Goal: Information Seeking & Learning: Learn about a topic

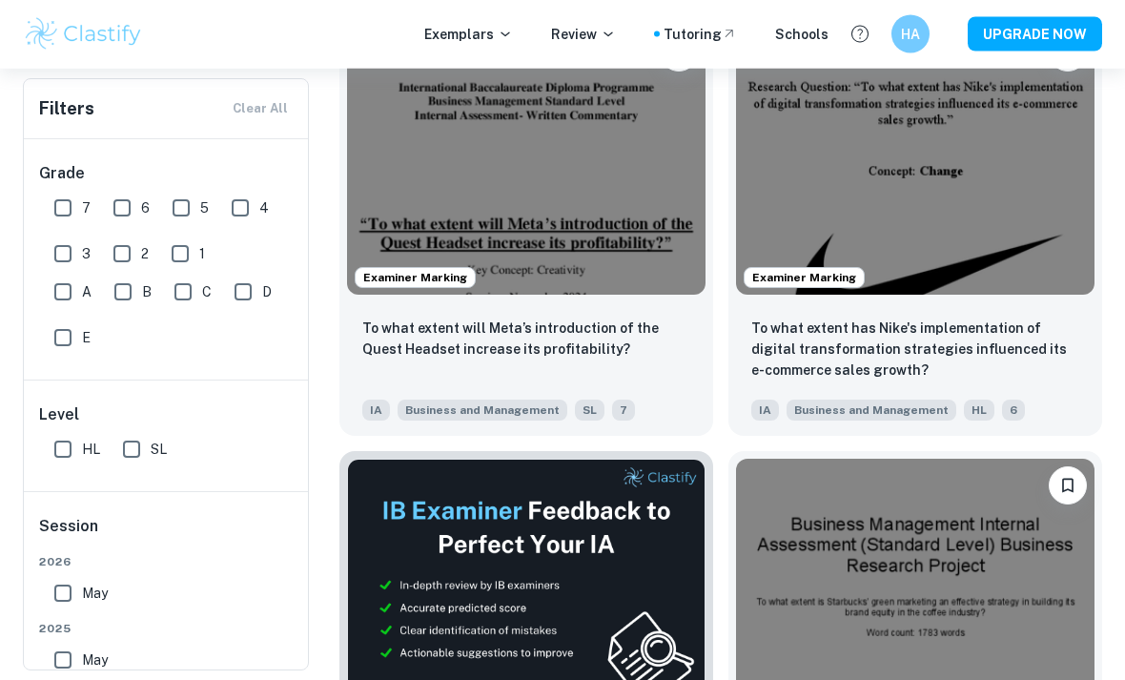
scroll to position [654, 0]
click at [399, 141] on img at bounding box center [526, 160] width 359 height 269
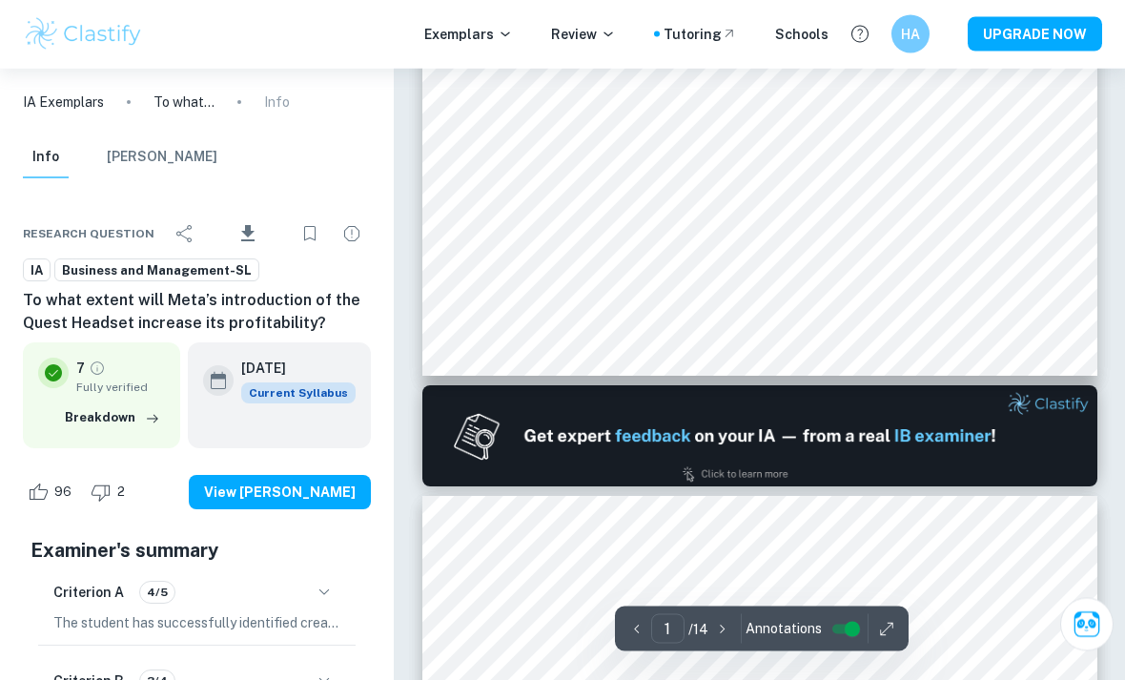
type input "2"
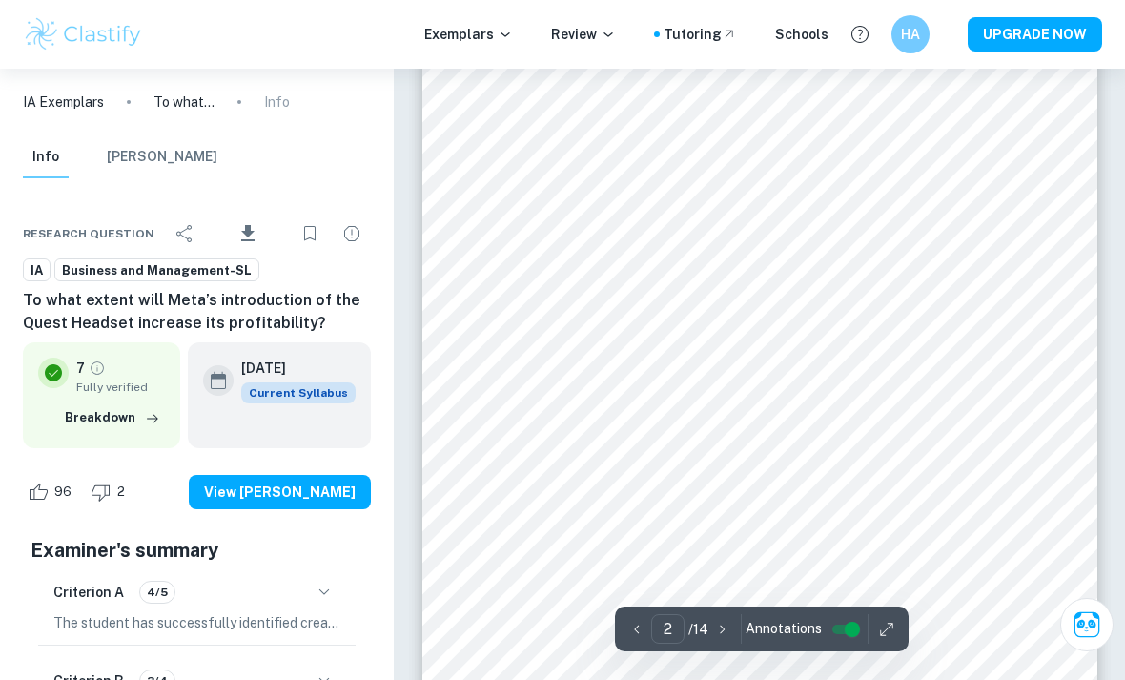
scroll to position [1168, 0]
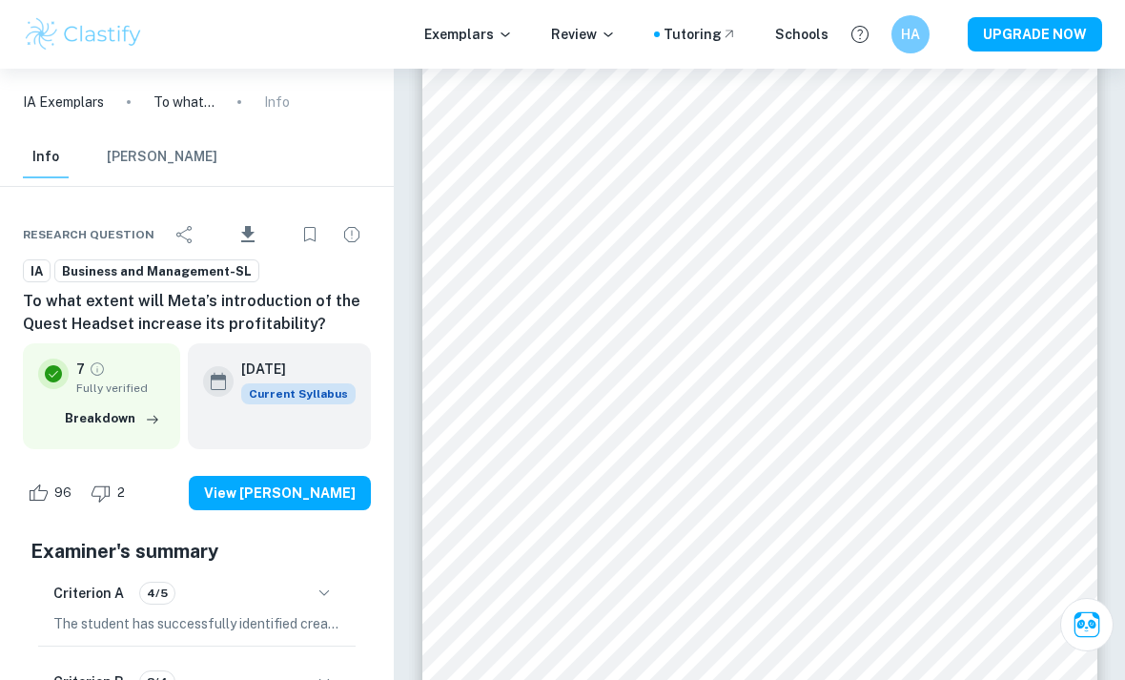
click at [197, 29] on div "Exemplars Review Tutoring Schools HA UPGRADE NOW" at bounding box center [562, 34] width 1125 height 38
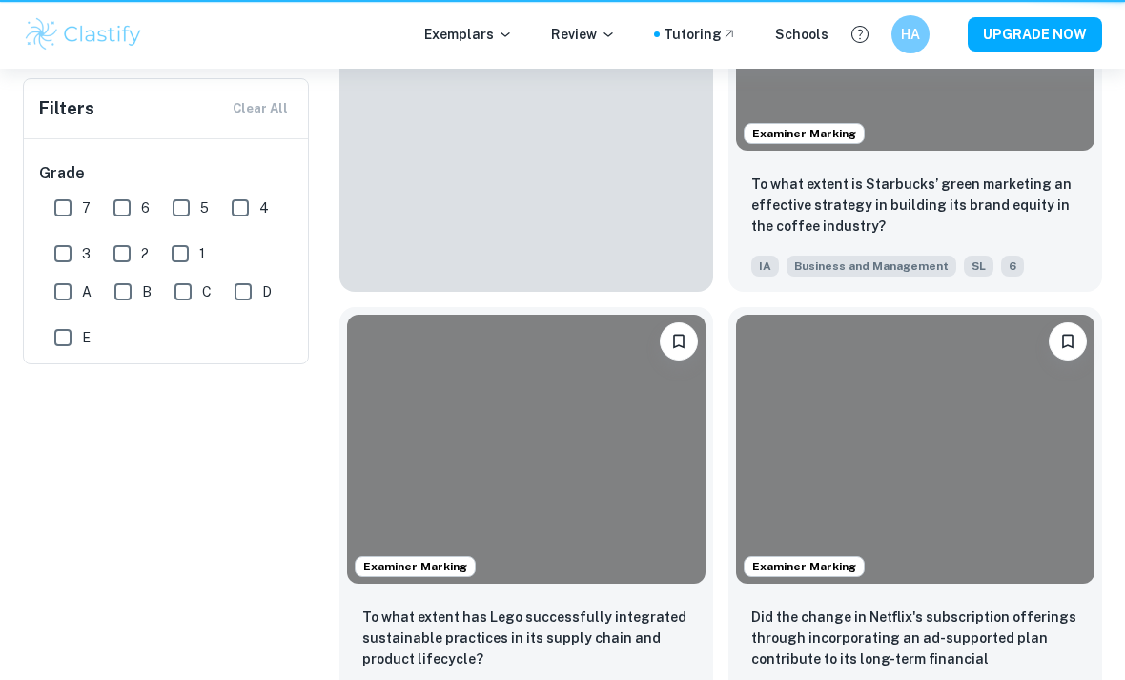
scroll to position [654, 0]
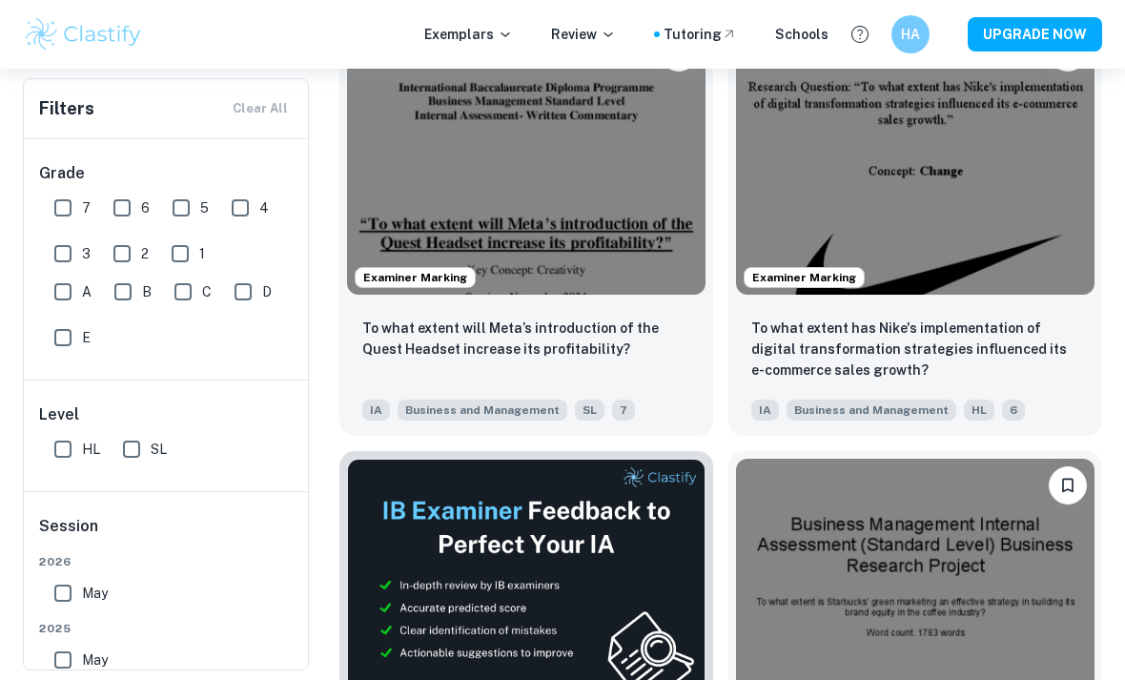
click at [967, 164] on img at bounding box center [915, 160] width 359 height 269
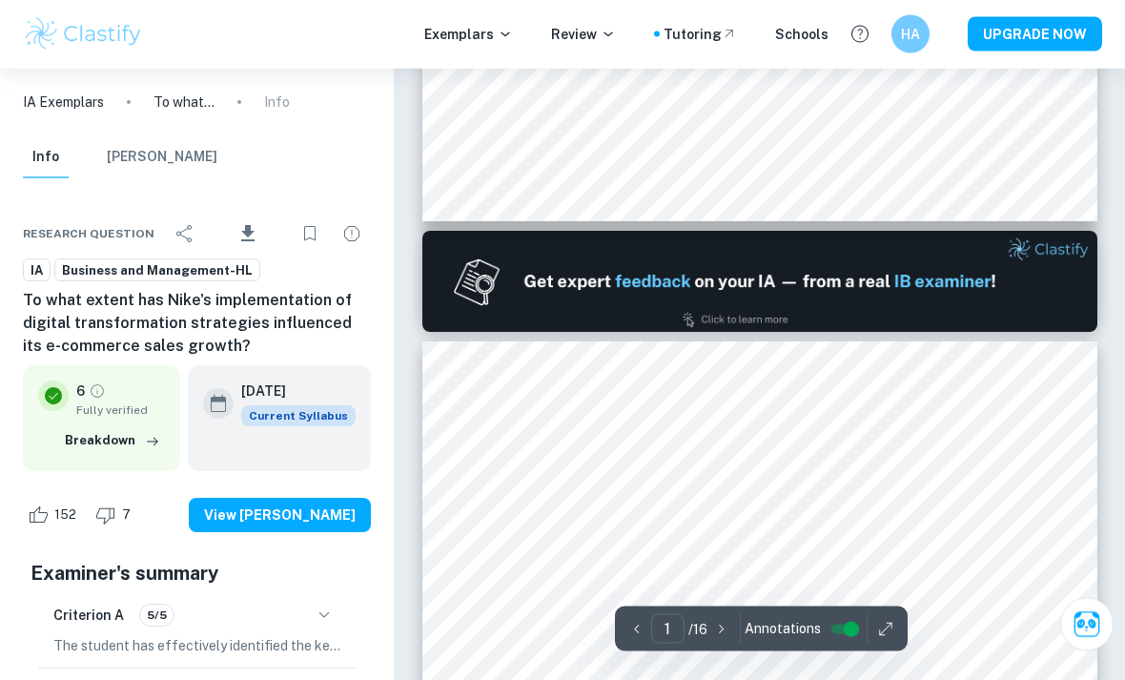
type input "2"
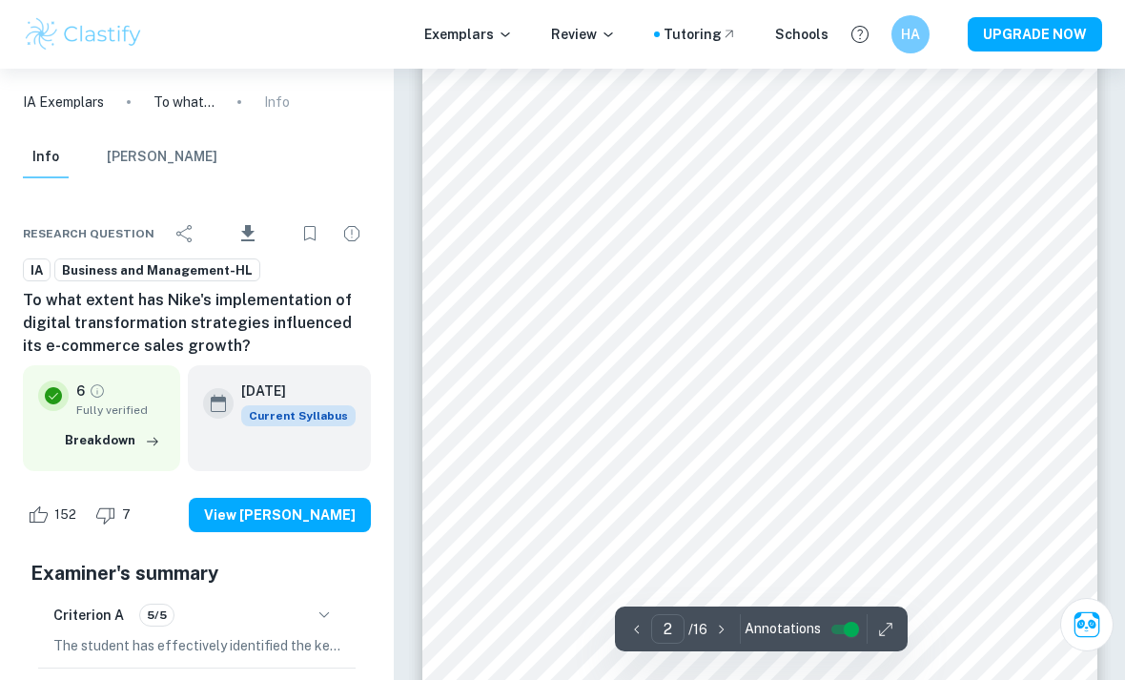
scroll to position [1122, 0]
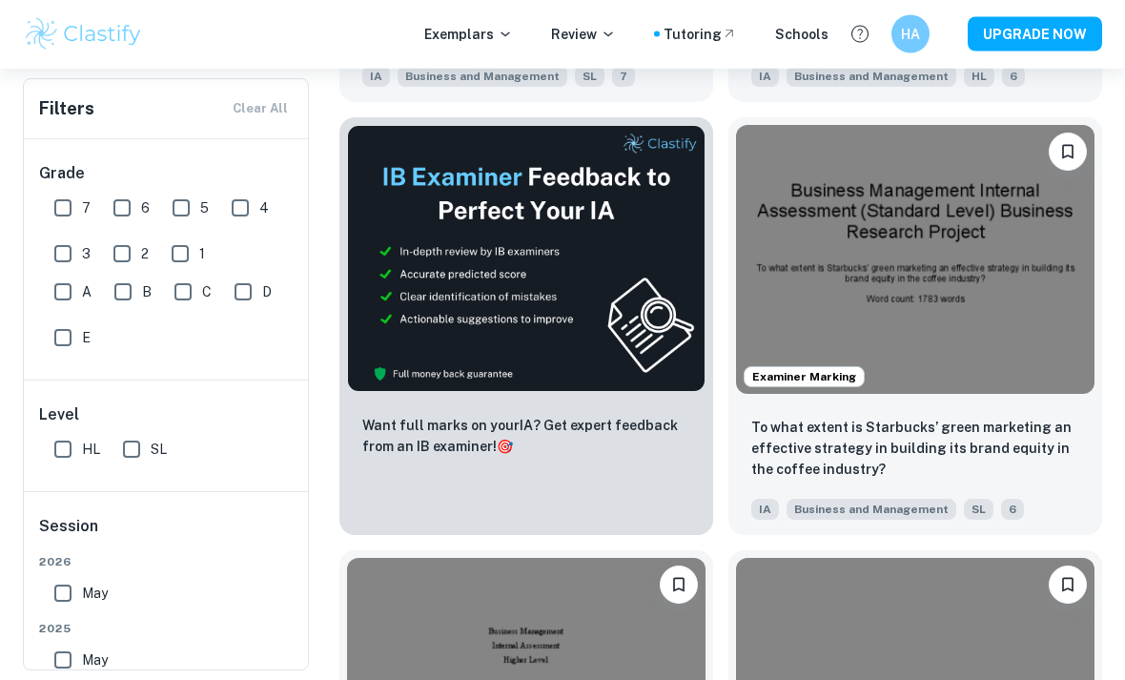
scroll to position [988, 0]
click at [947, 314] on img at bounding box center [915, 259] width 359 height 269
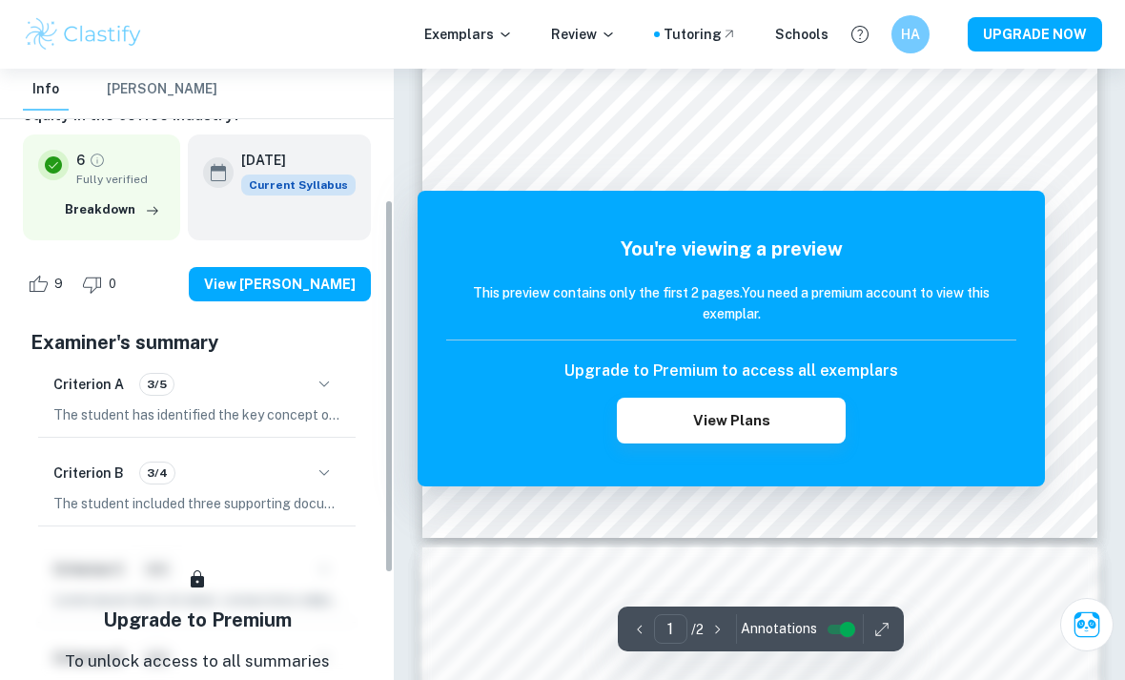
scroll to position [237, 0]
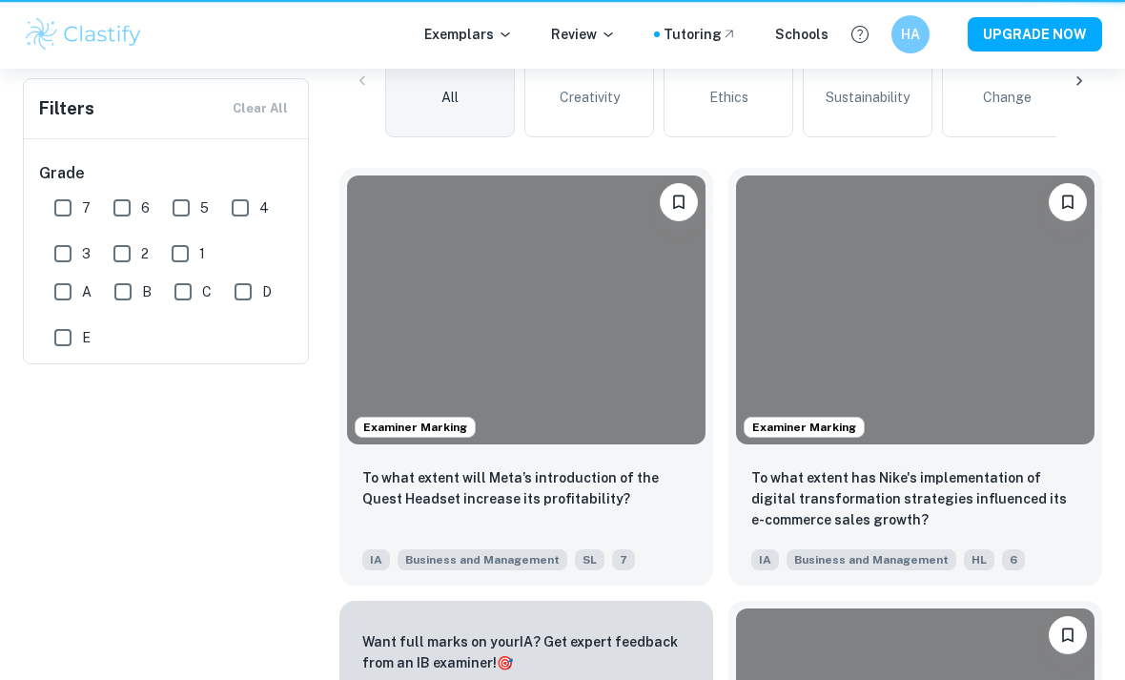
scroll to position [1051, 0]
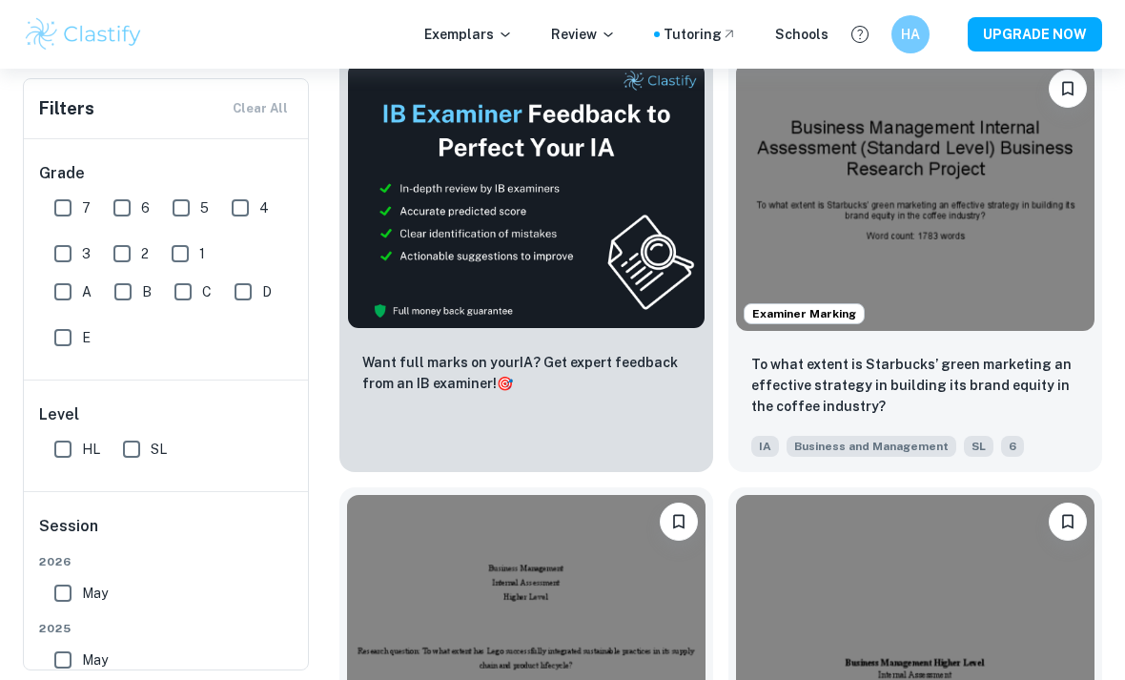
click at [590, 583] on img at bounding box center [526, 629] width 359 height 269
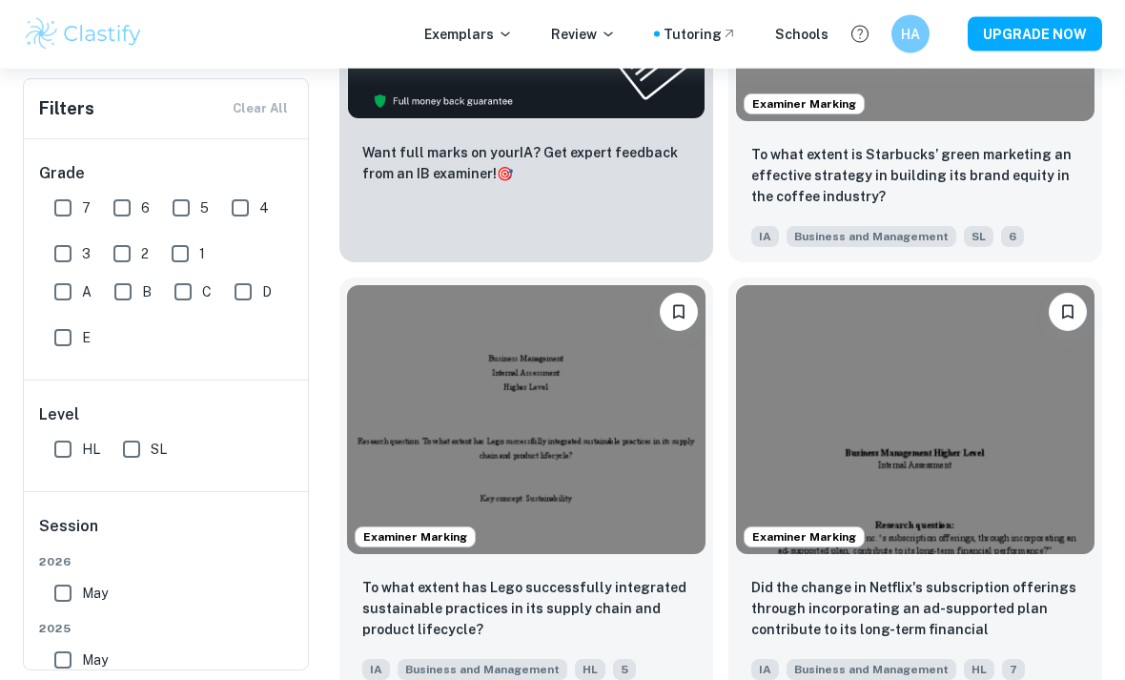
scroll to position [1261, 0]
click at [893, 390] on img at bounding box center [915, 419] width 359 height 269
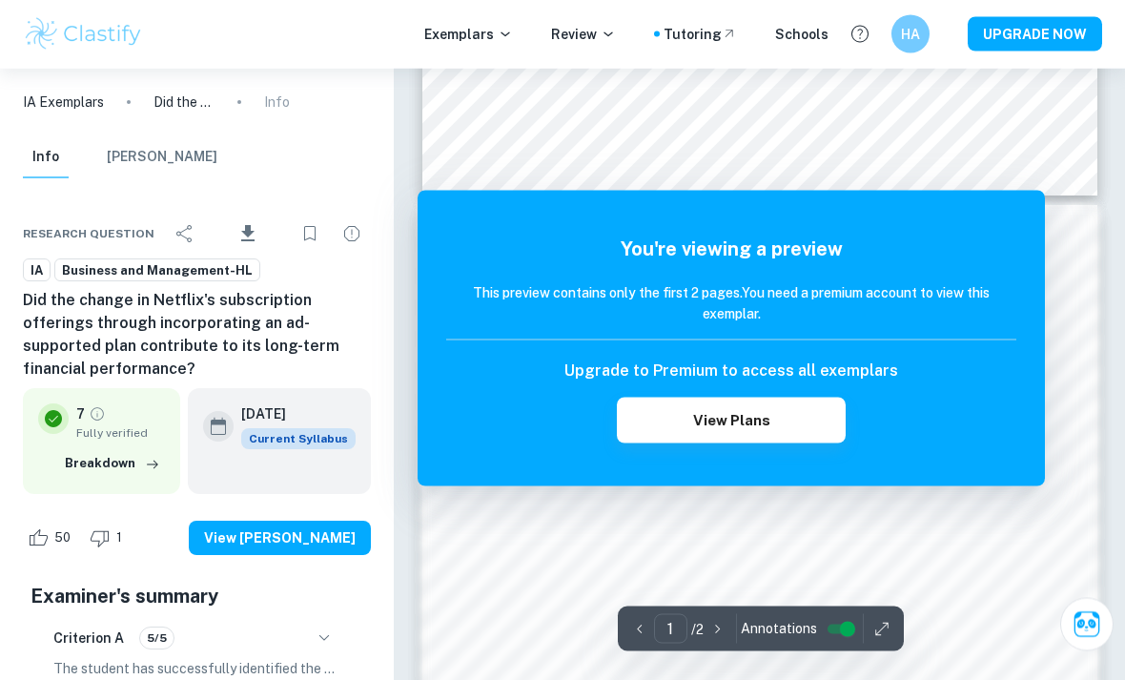
scroll to position [912, 0]
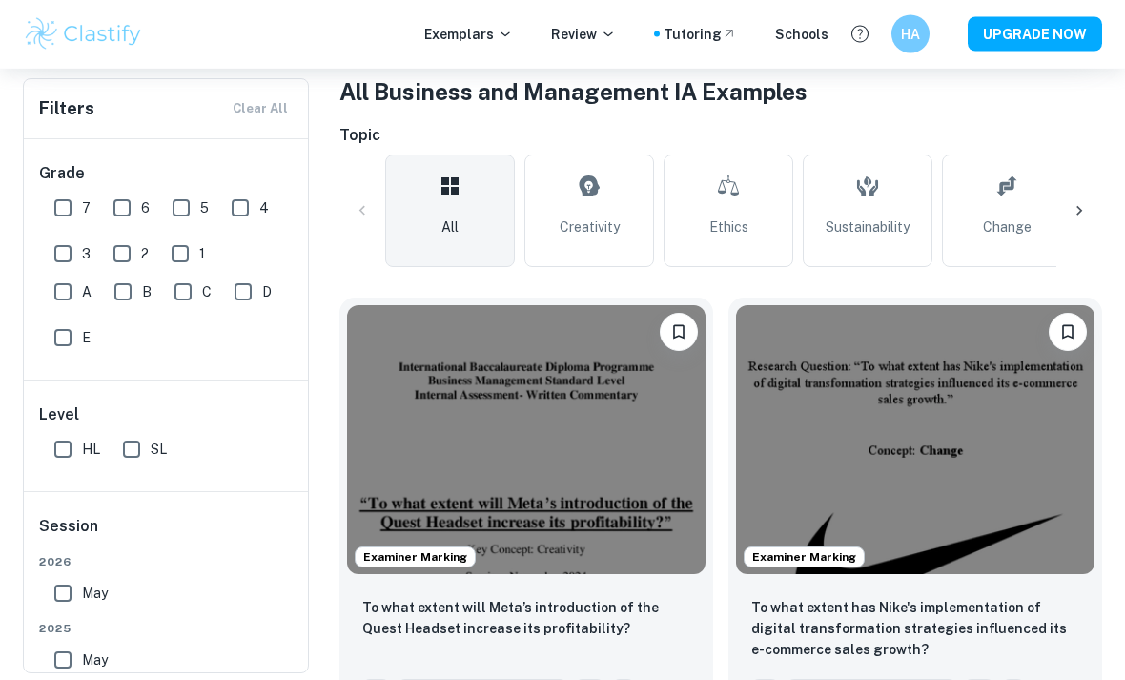
scroll to position [265, 0]
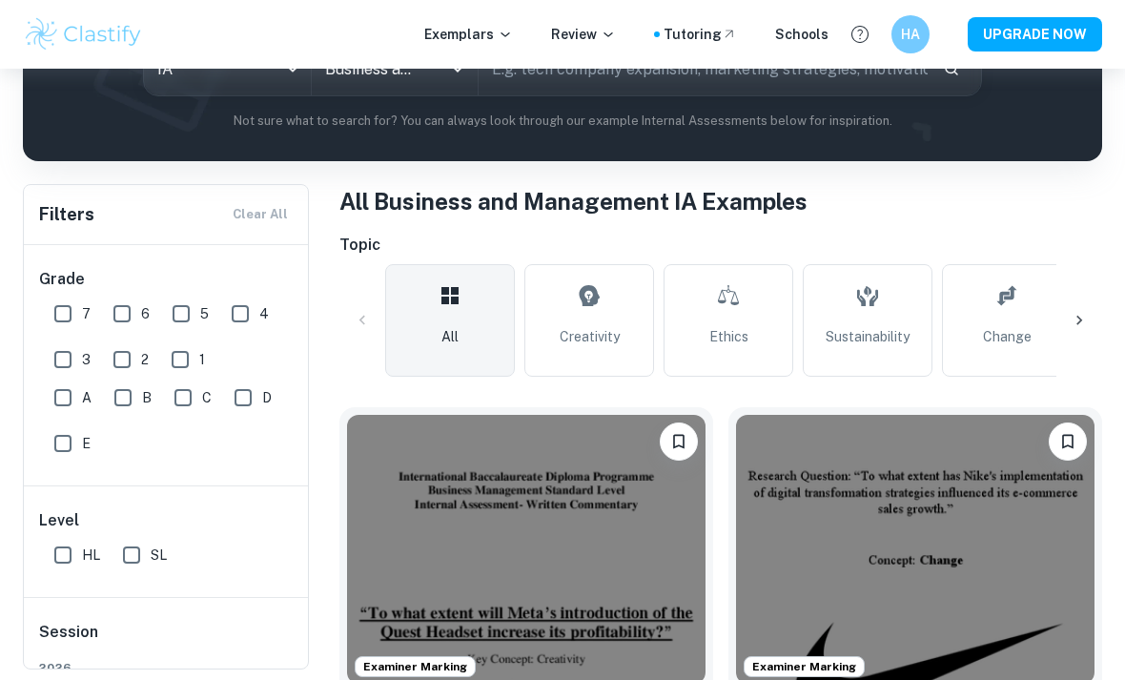
click at [476, 518] on img at bounding box center [526, 549] width 359 height 269
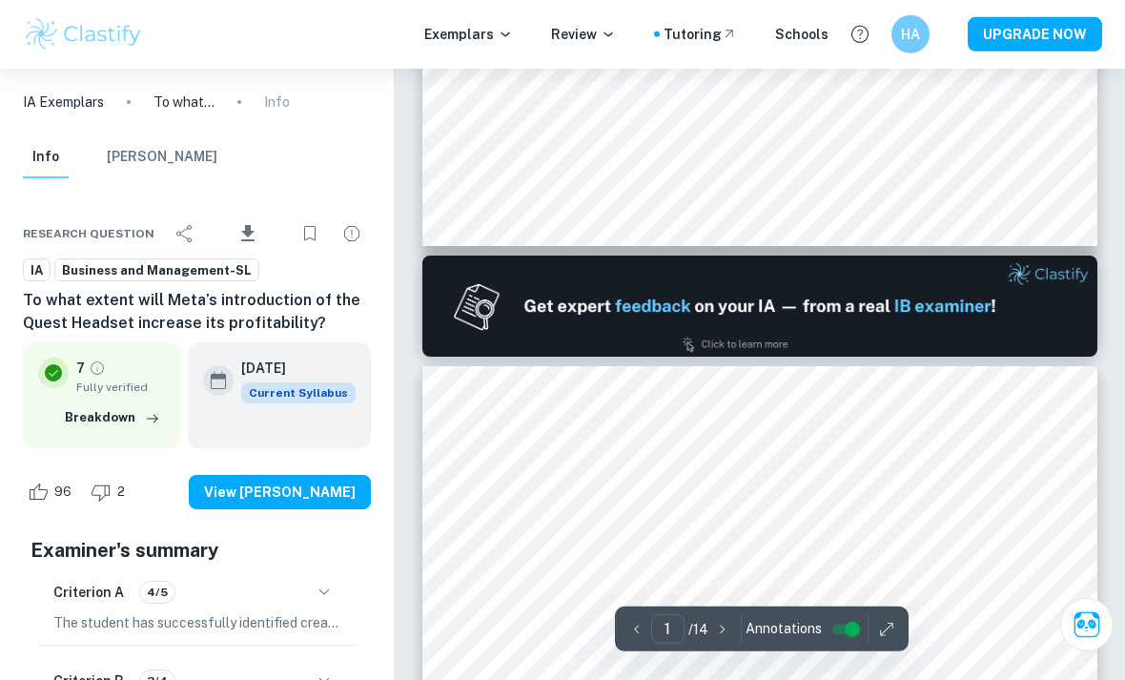
type input "2"
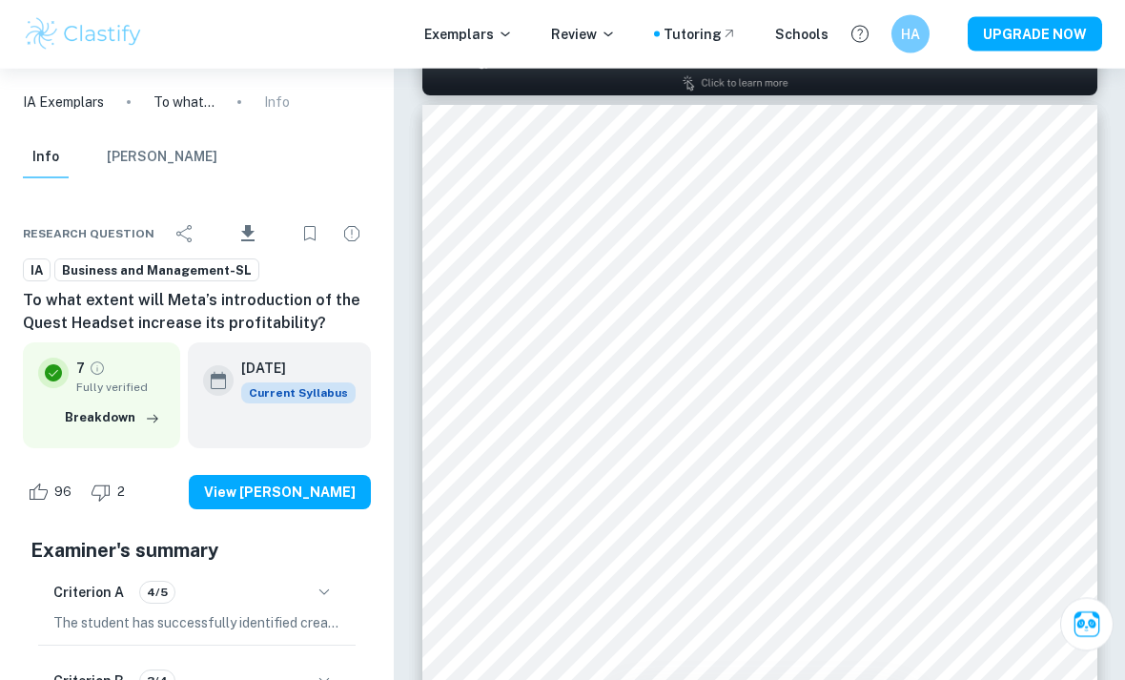
scroll to position [1058, 0]
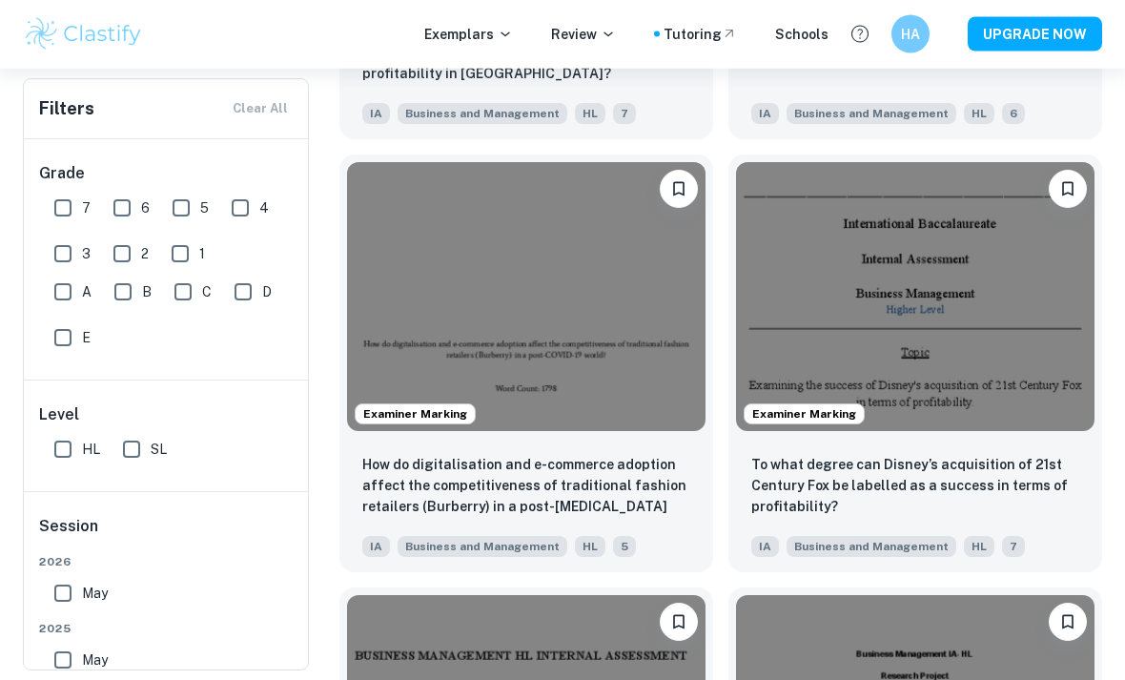
scroll to position [2683, 0]
click at [987, 314] on img at bounding box center [915, 296] width 359 height 269
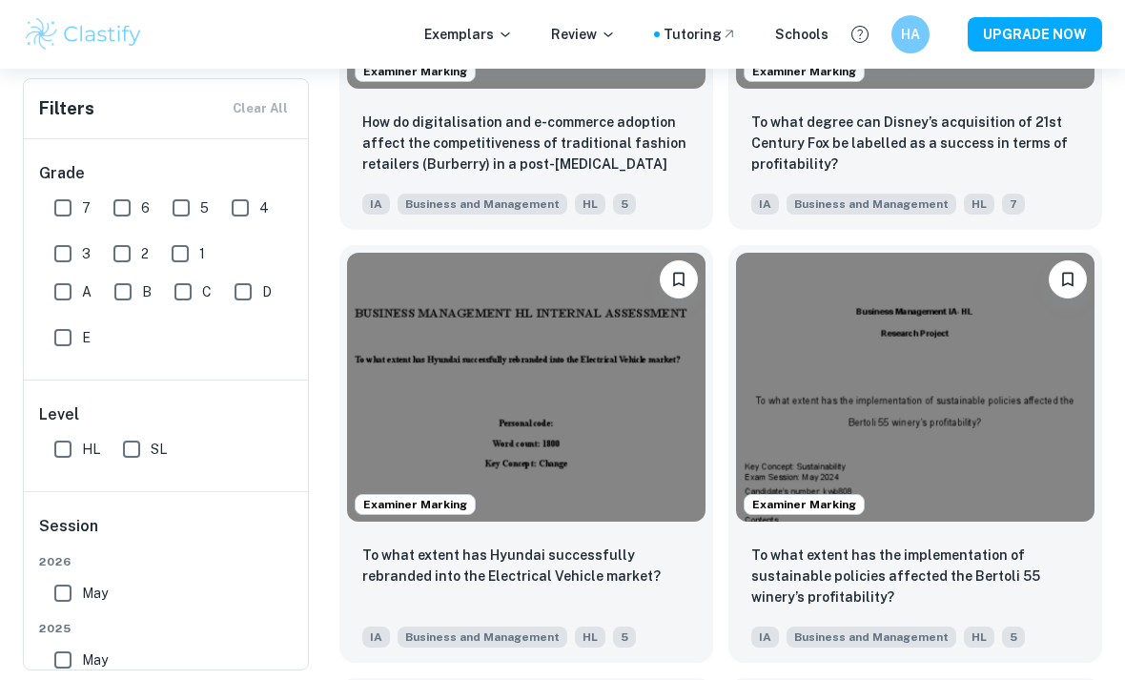
scroll to position [3037, 0]
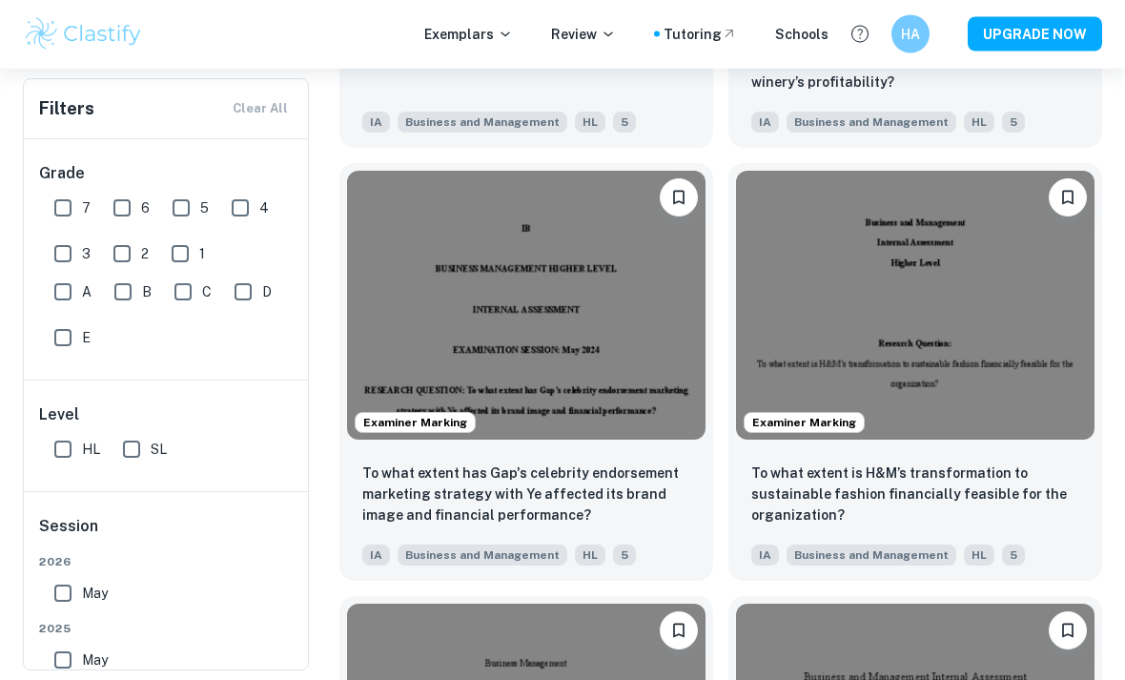
click at [67, 202] on input "7" at bounding box center [63, 208] width 38 height 38
checkbox input "true"
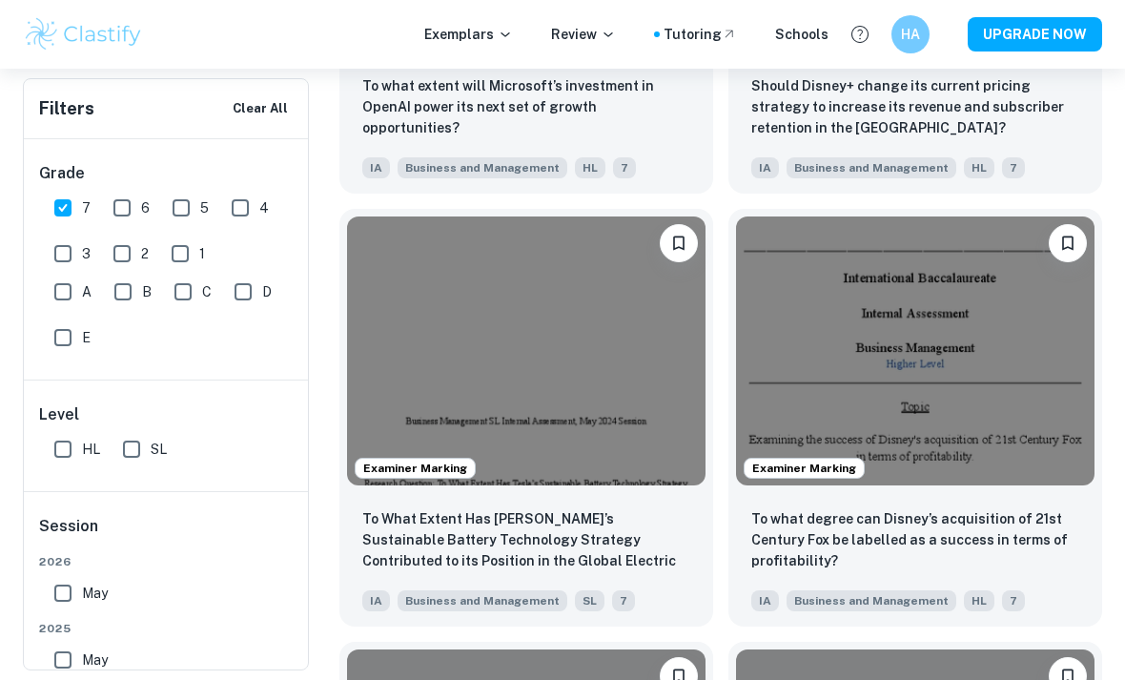
click at [147, 191] on label "6" at bounding box center [126, 208] width 47 height 38
click at [141, 191] on input "6" at bounding box center [122, 208] width 38 height 38
checkbox input "true"
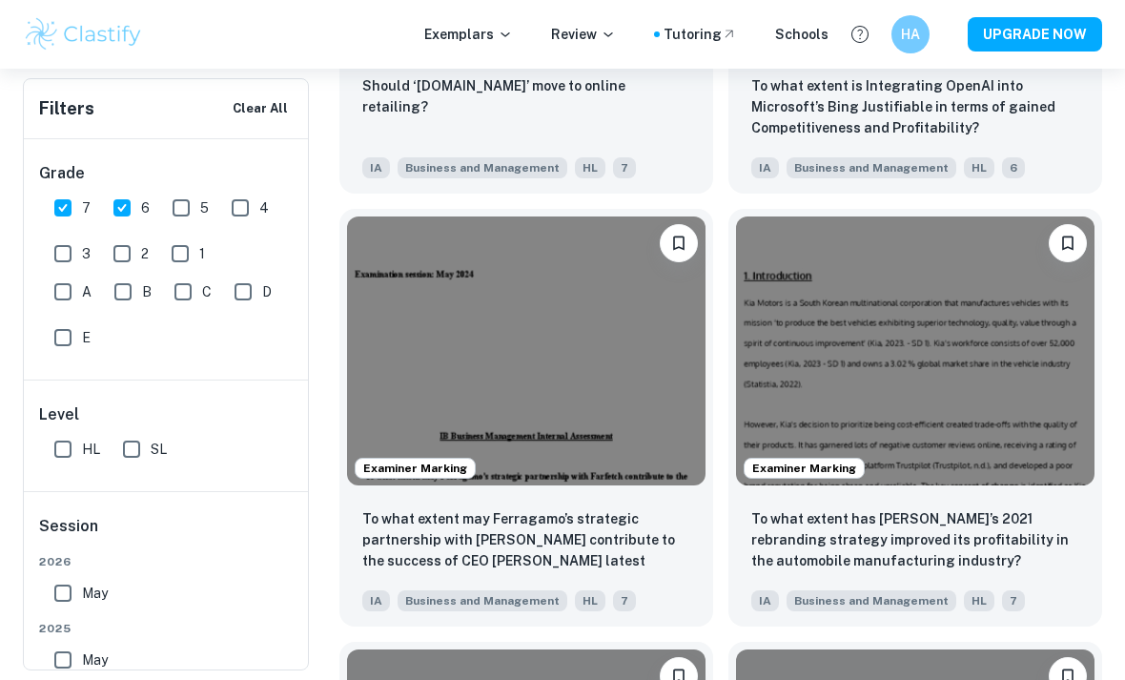
click at [63, 431] on input "HL" at bounding box center [63, 449] width 38 height 38
checkbox input "true"
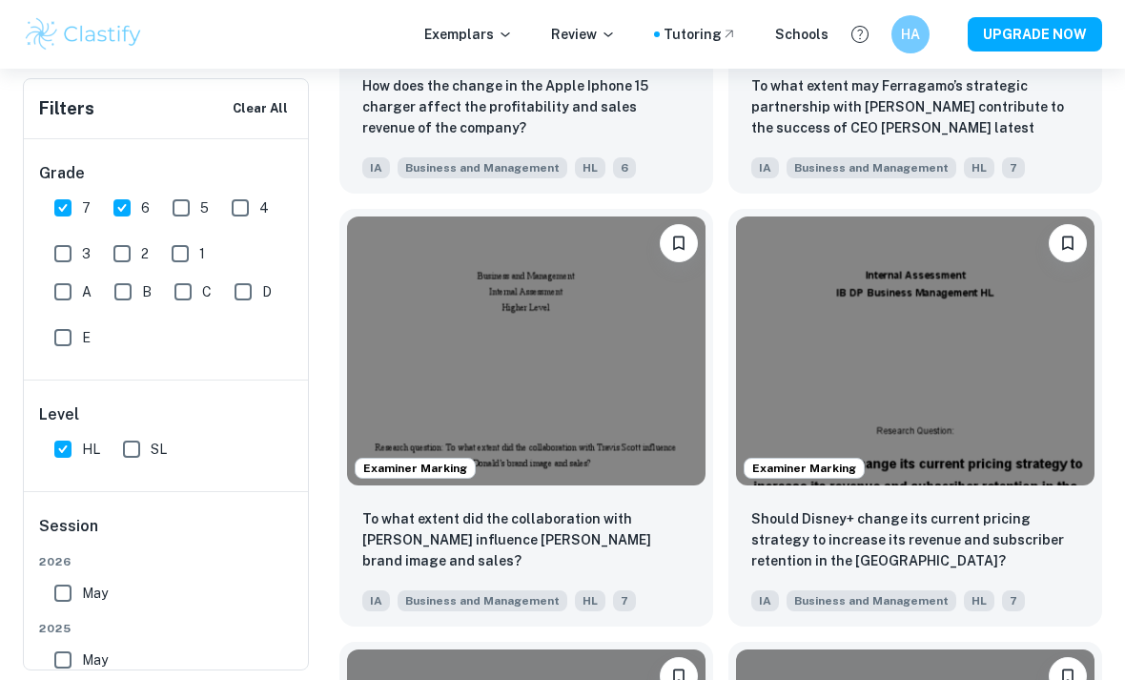
click at [137, 455] on input "SL" at bounding box center [132, 449] width 38 height 38
checkbox input "true"
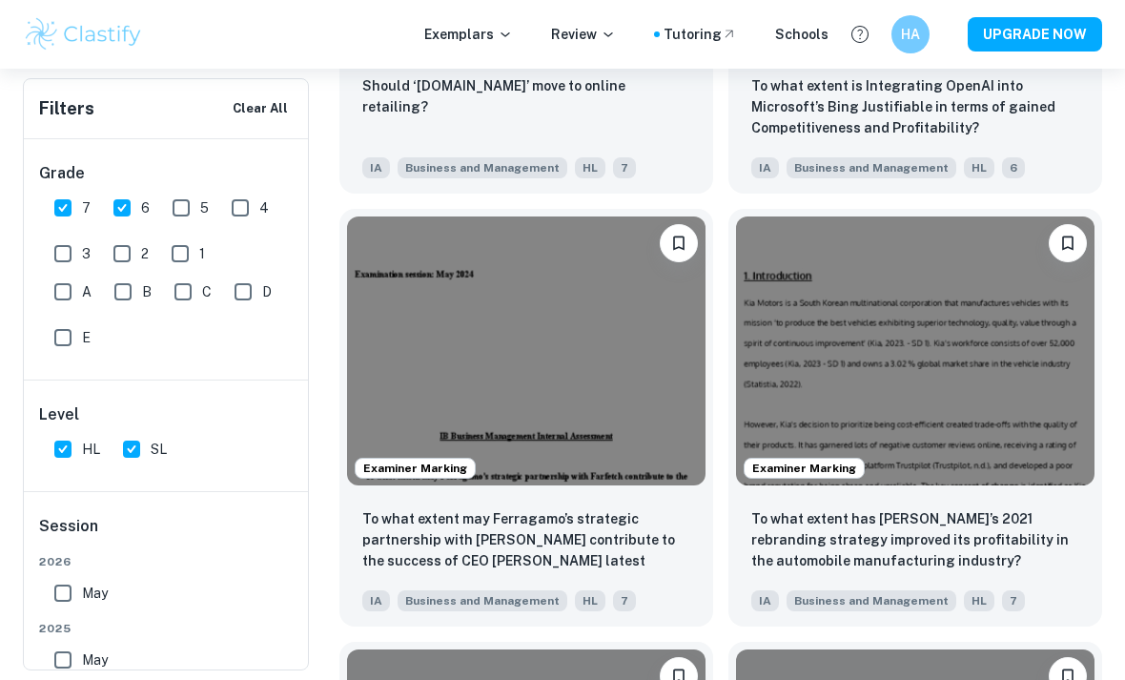
click at [47, 589] on input "May" at bounding box center [63, 593] width 38 height 38
checkbox input "true"
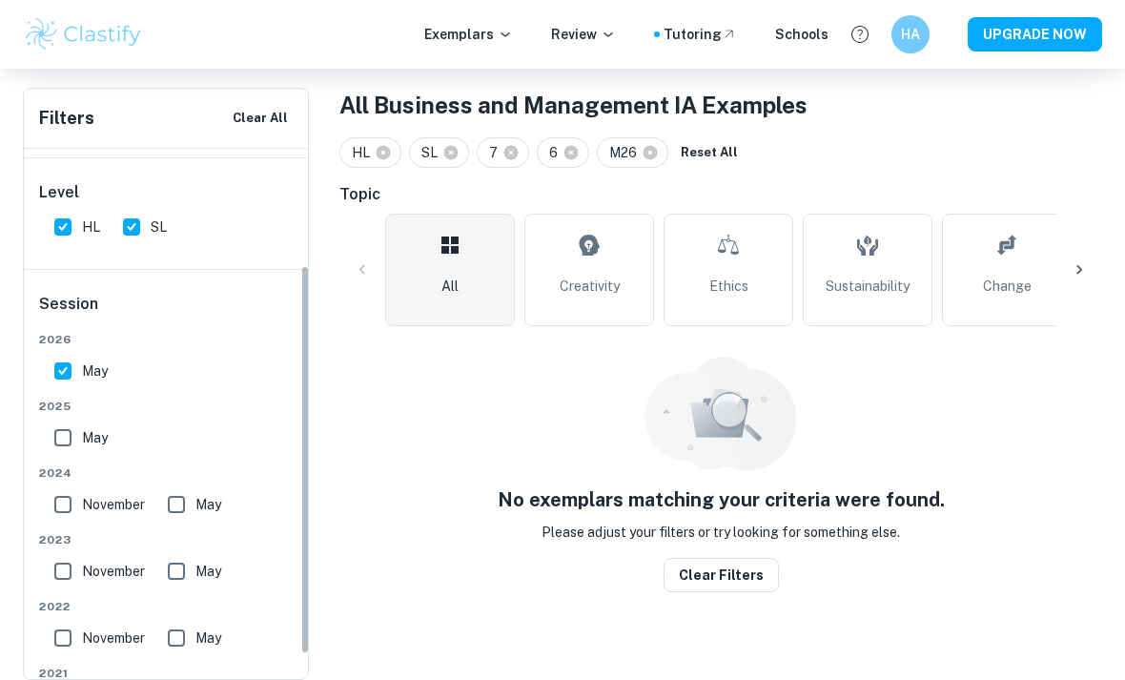
scroll to position [242, 0]
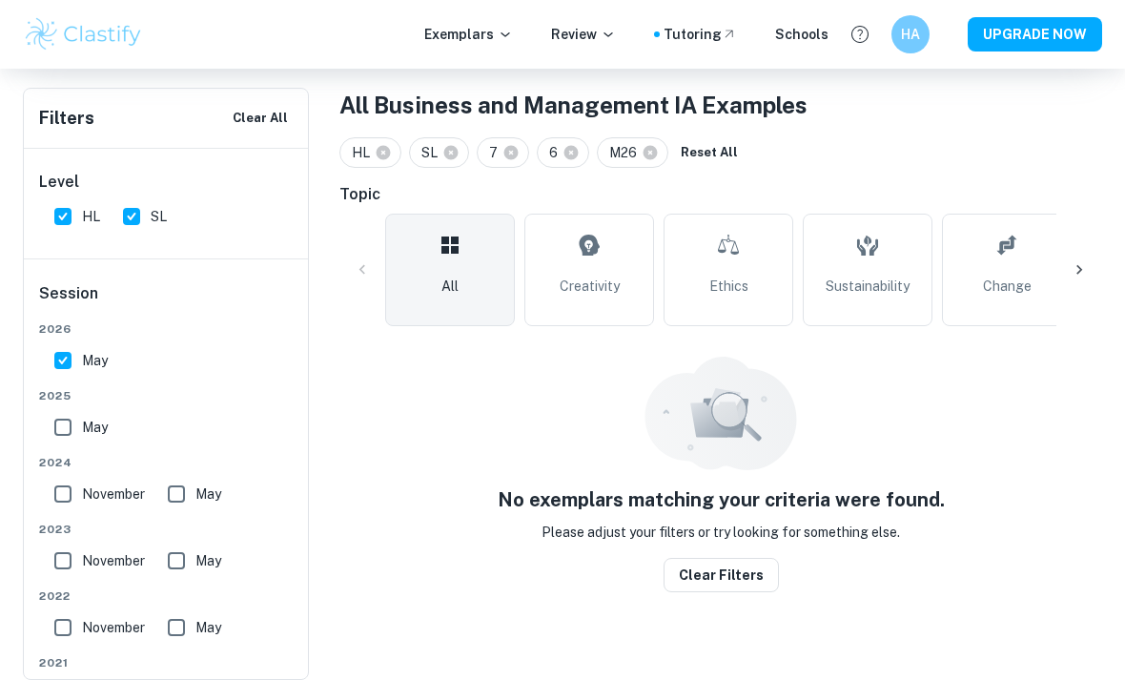
click at [65, 408] on input "May" at bounding box center [63, 427] width 38 height 38
checkbox input "true"
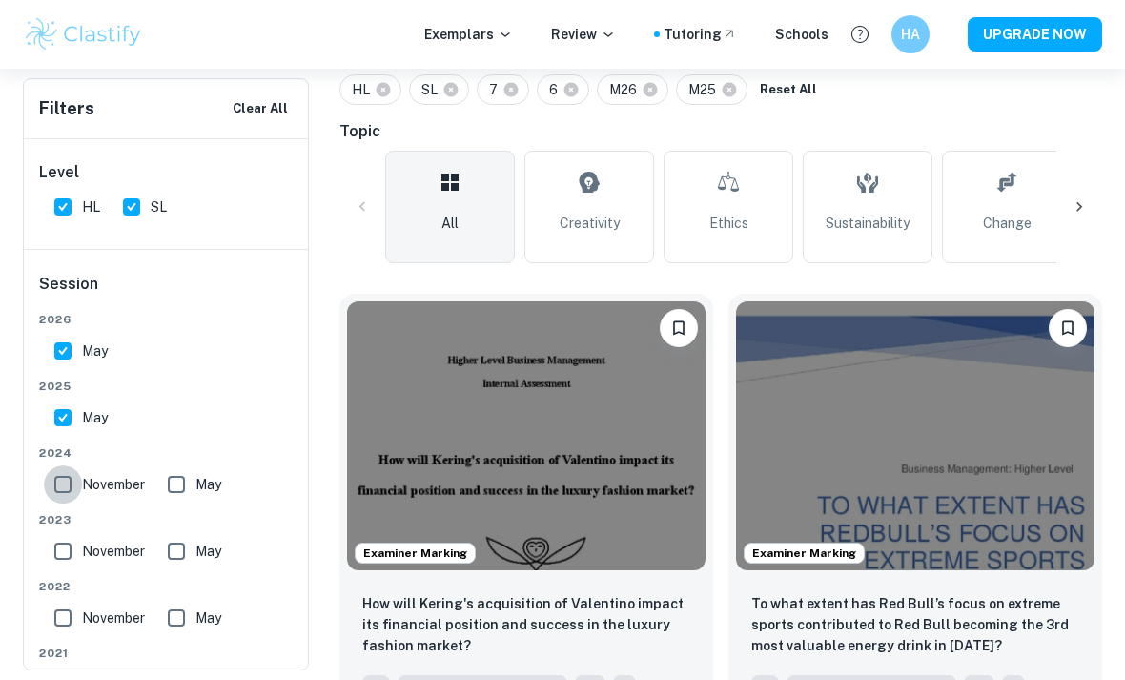
click at [70, 494] on input "November" at bounding box center [63, 484] width 38 height 38
checkbox input "true"
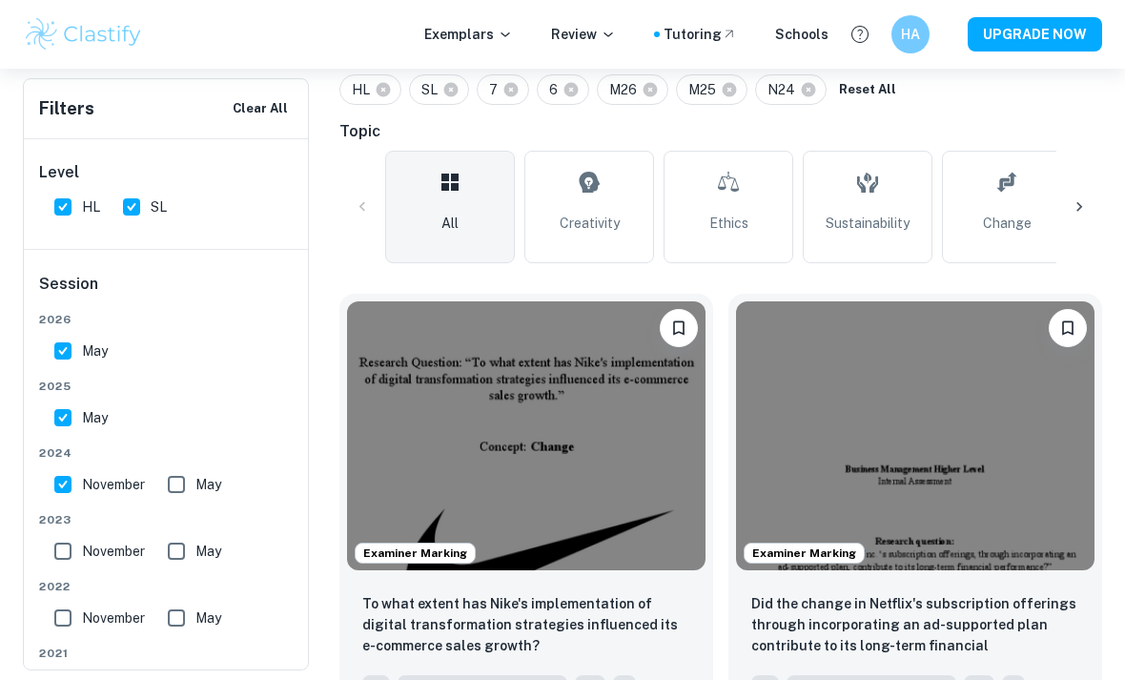
click at [194, 481] on input "May" at bounding box center [176, 484] width 38 height 38
checkbox input "true"
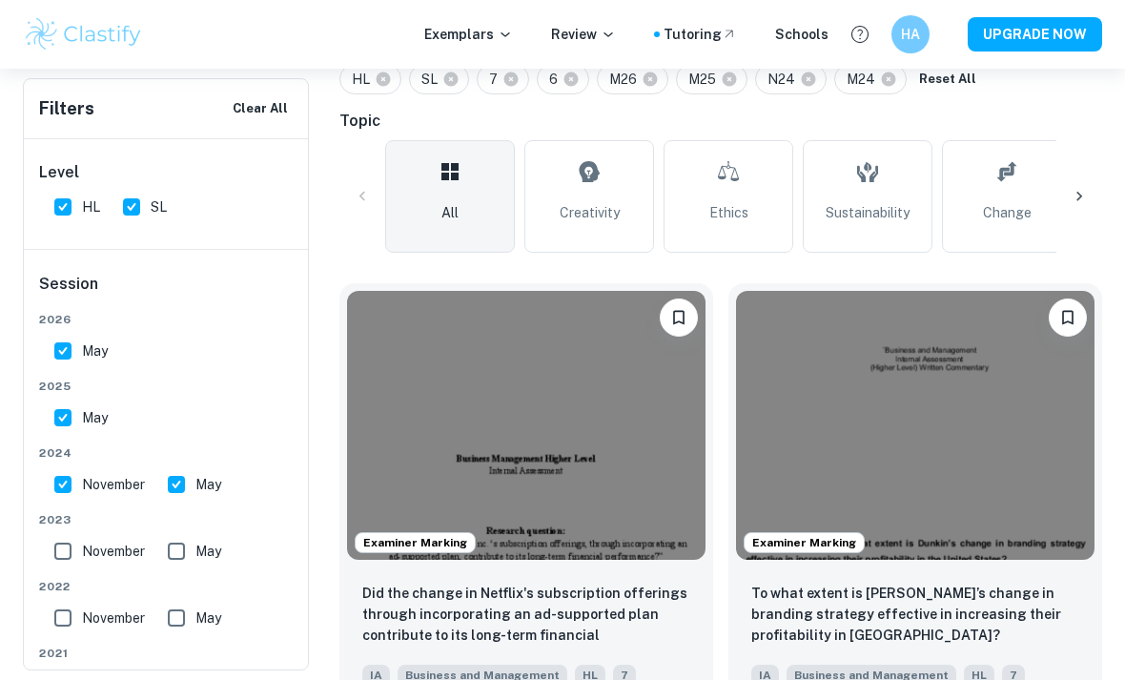
scroll to position [474, 0]
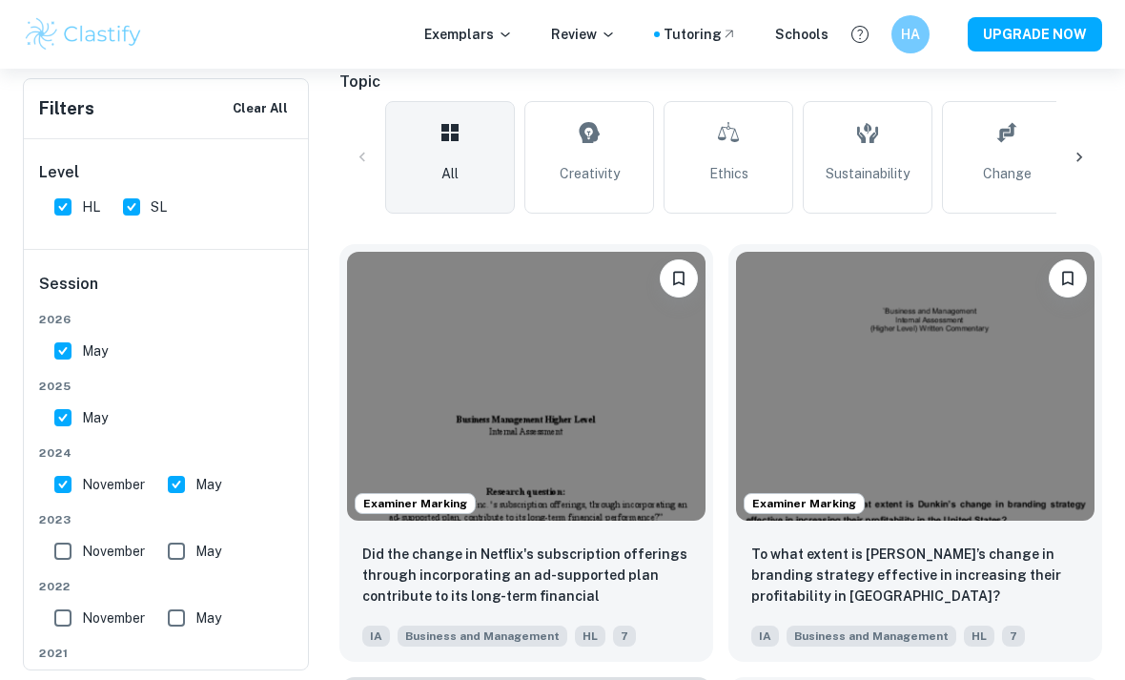
click at [401, 419] on img at bounding box center [526, 386] width 359 height 269
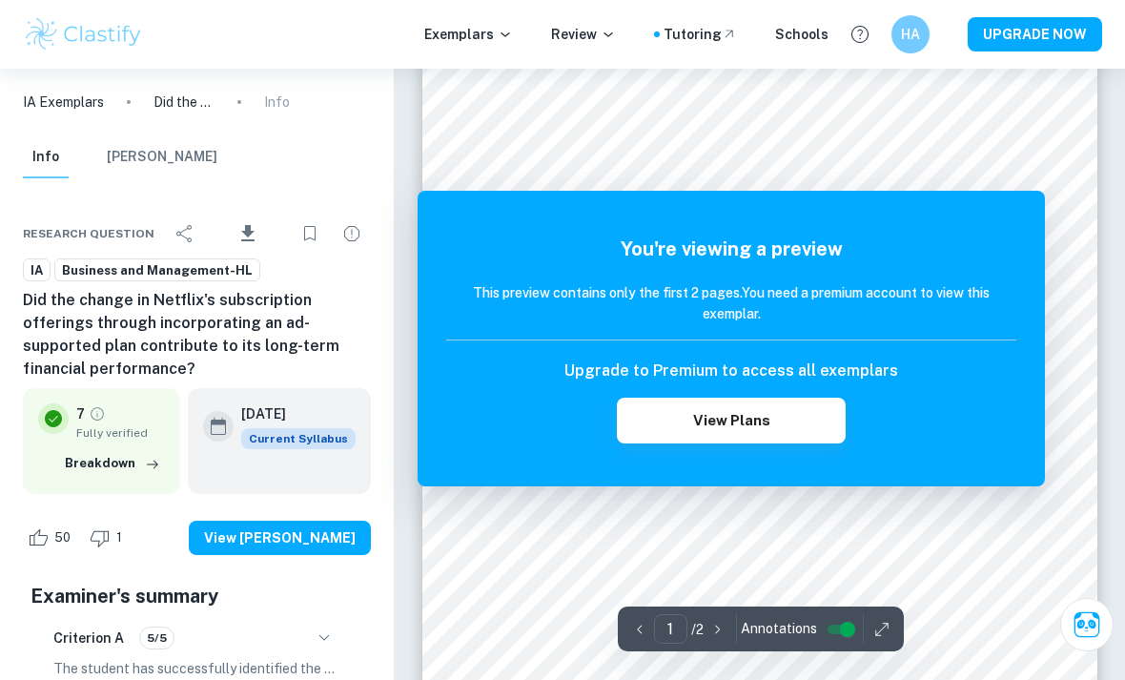
scroll to position [63, 0]
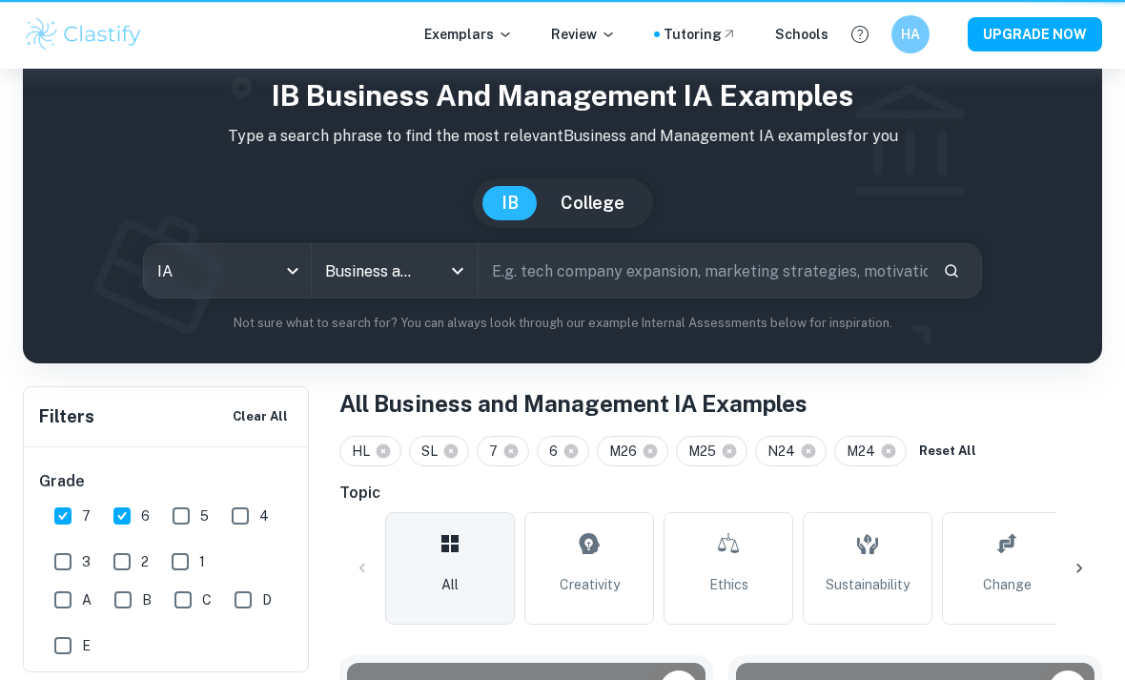
scroll to position [537, 0]
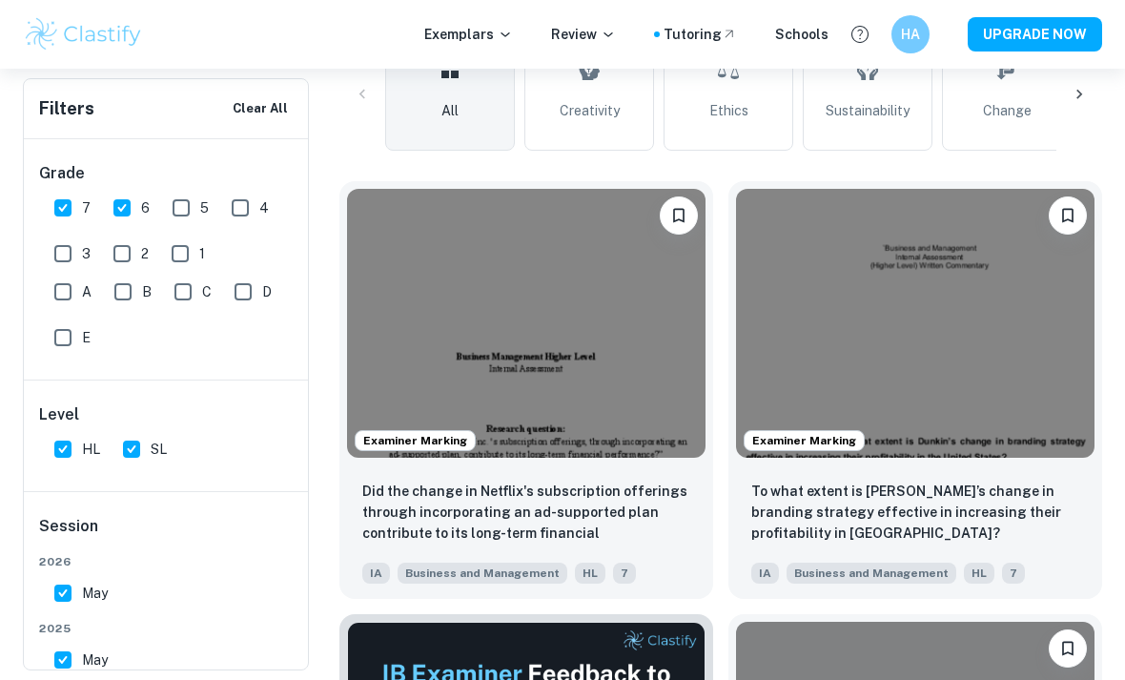
click at [976, 271] on img at bounding box center [915, 323] width 359 height 269
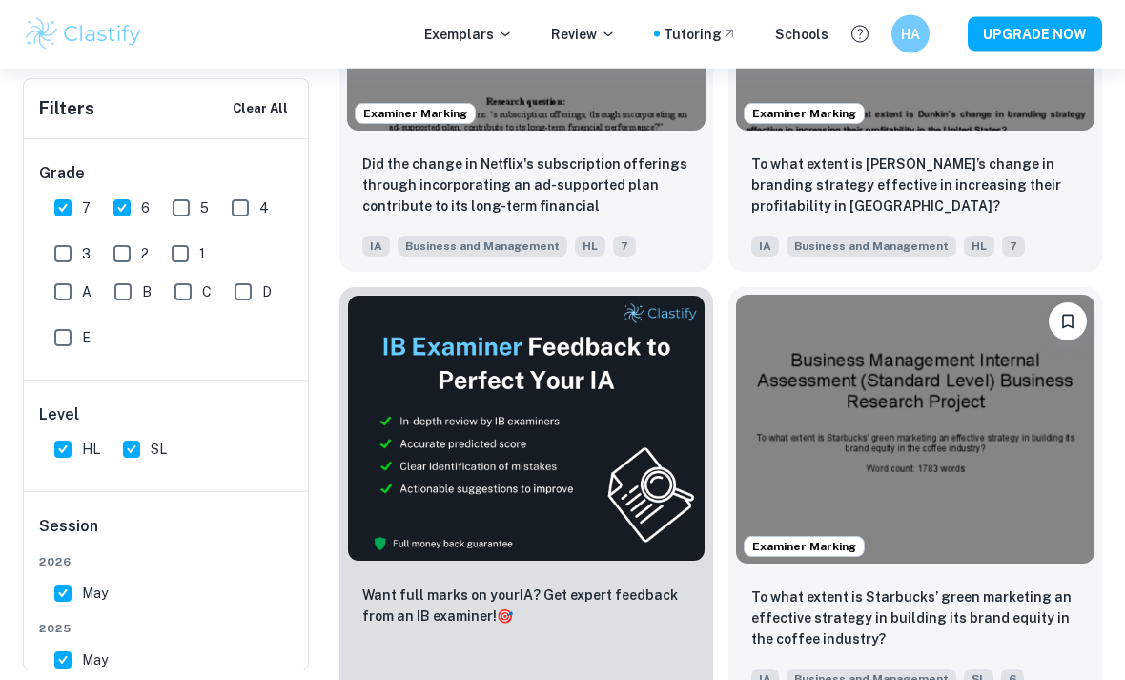
scroll to position [864, 0]
click at [981, 381] on img at bounding box center [915, 429] width 359 height 269
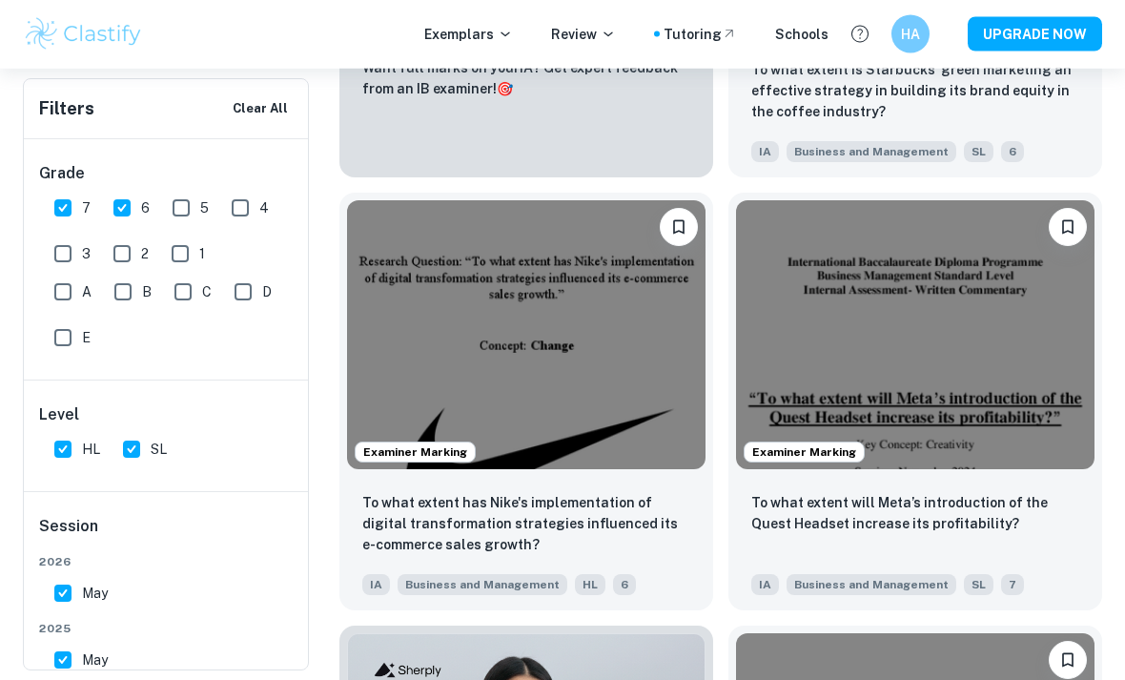
scroll to position [1391, 0]
click at [371, 366] on img at bounding box center [526, 334] width 359 height 269
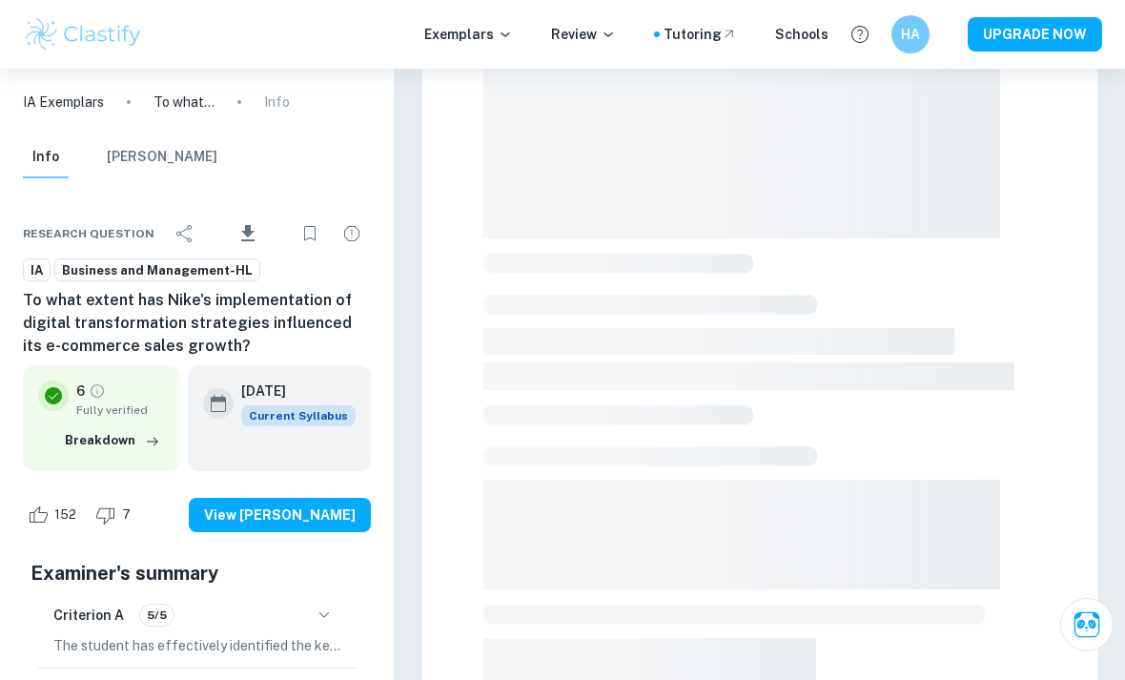
scroll to position [300, 0]
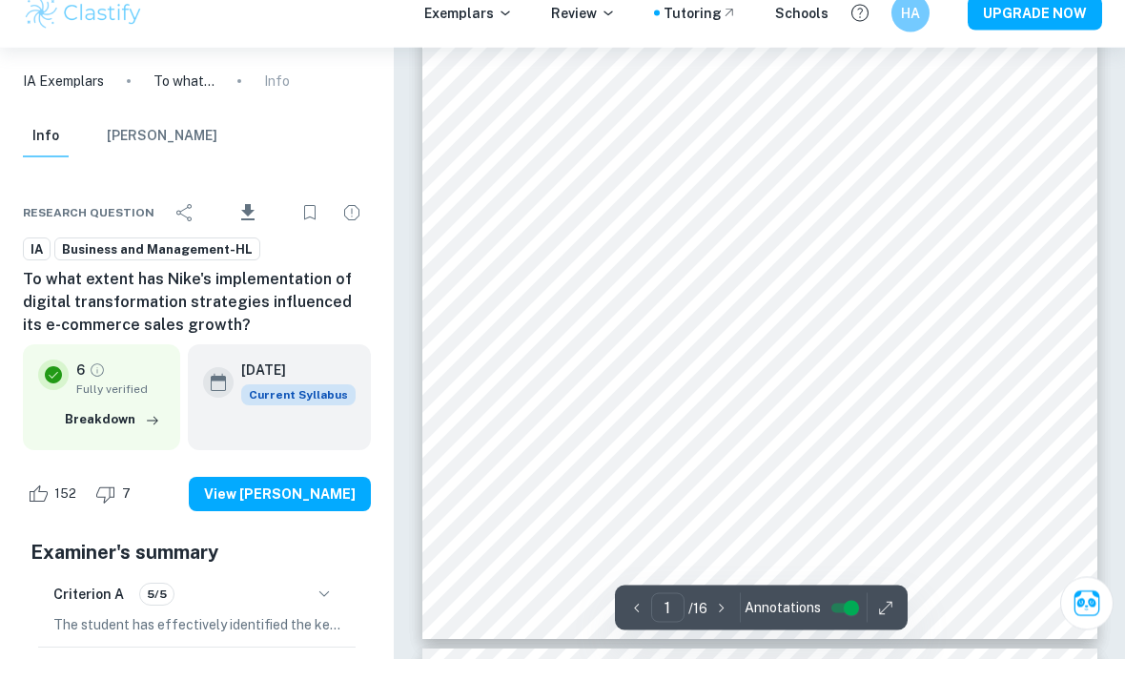
type input "2"
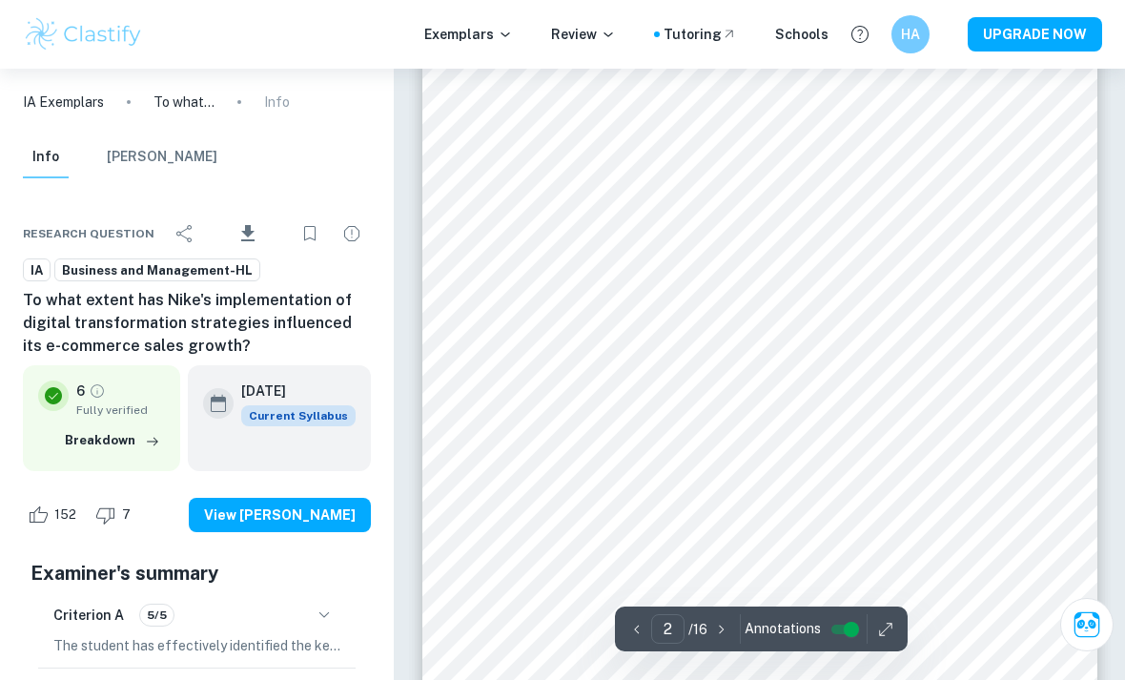
scroll to position [1055, 0]
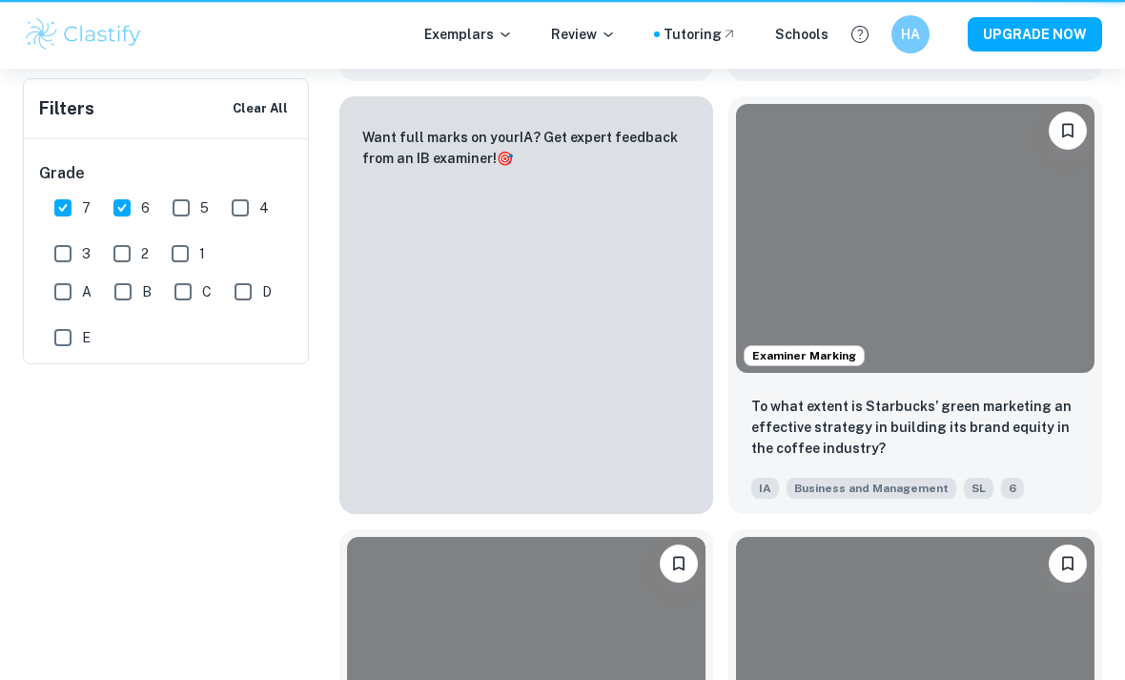
scroll to position [1454, 0]
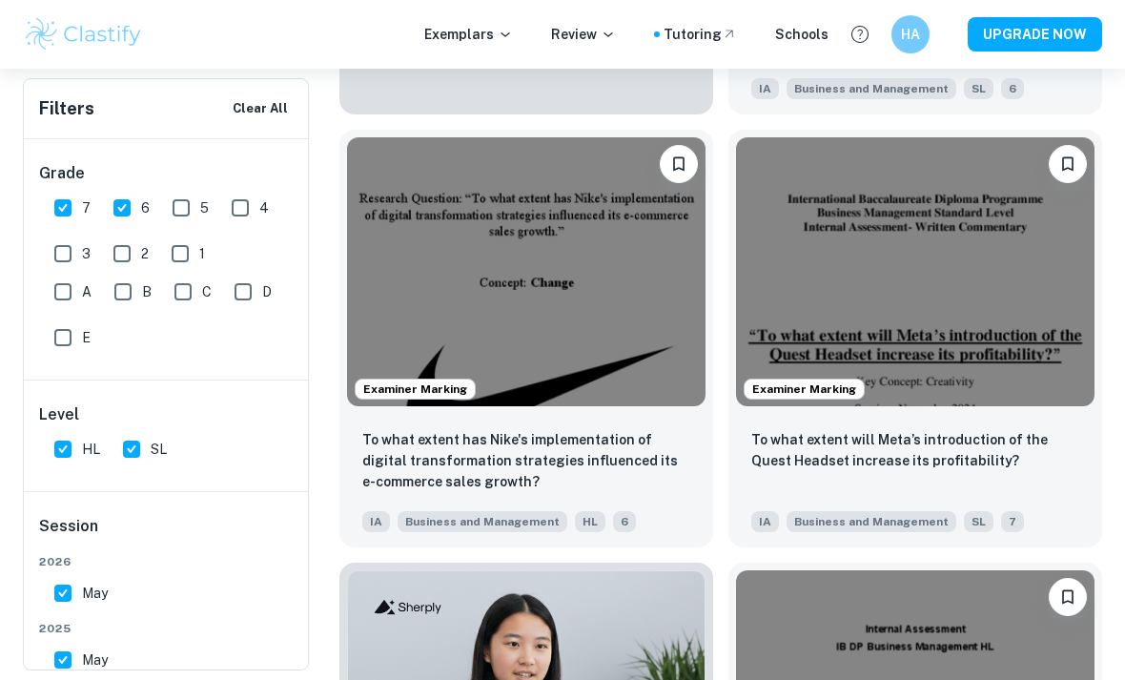
click at [1019, 284] on img at bounding box center [915, 271] width 359 height 269
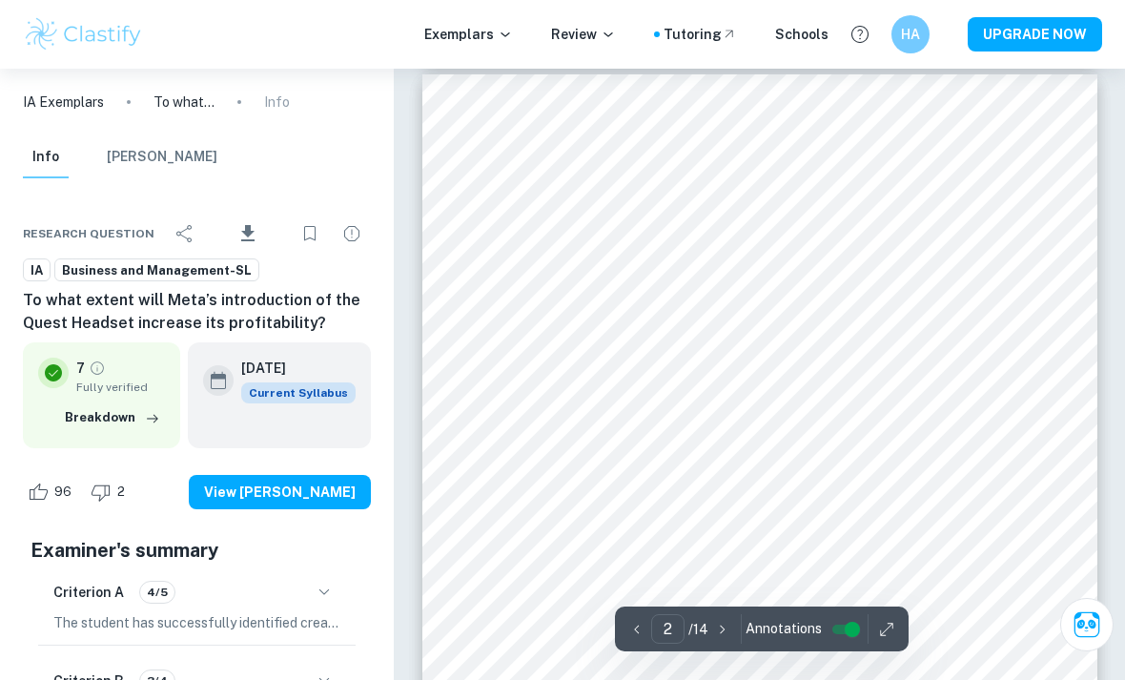
scroll to position [1150, 0]
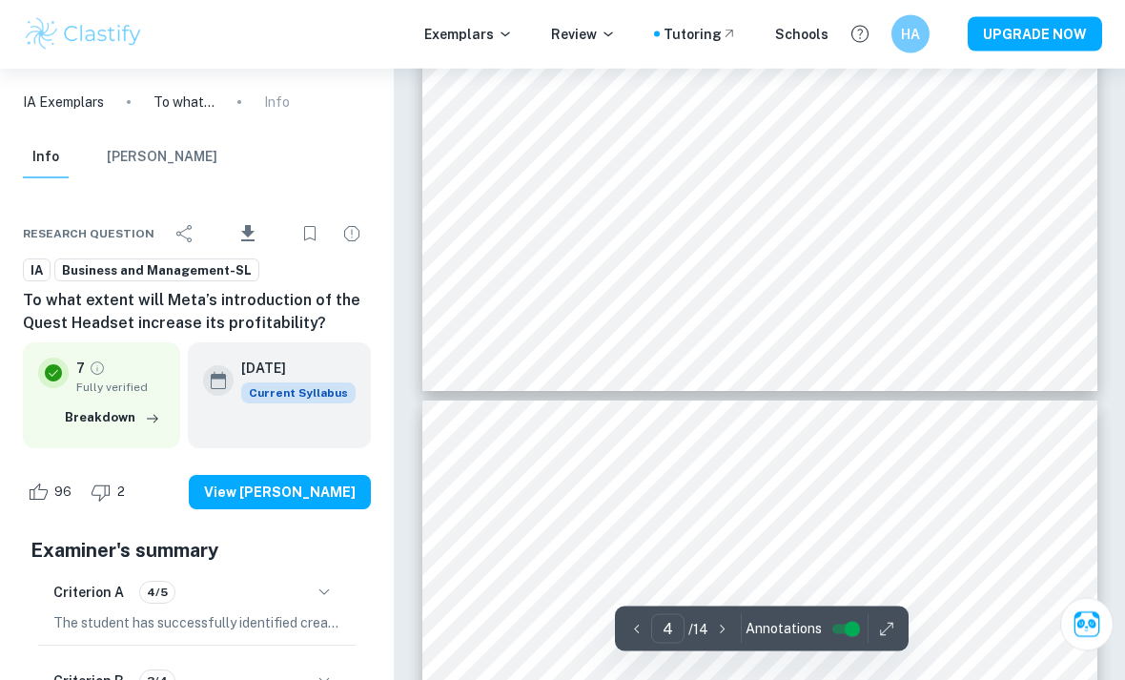
type input "5"
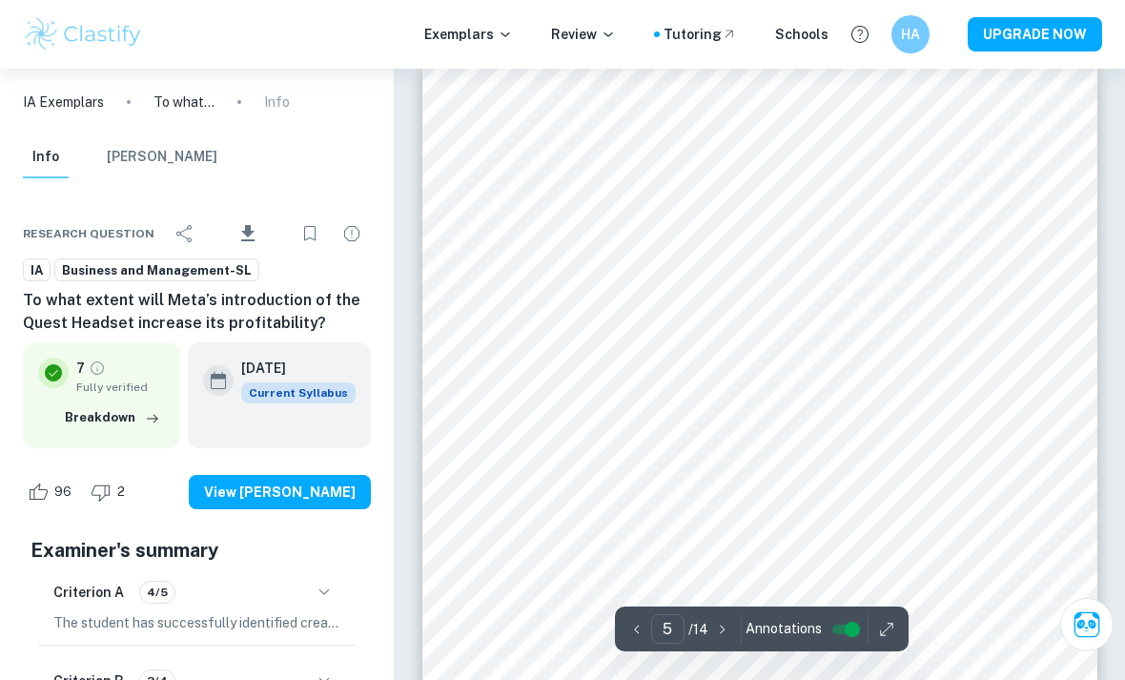
scroll to position [4104, 0]
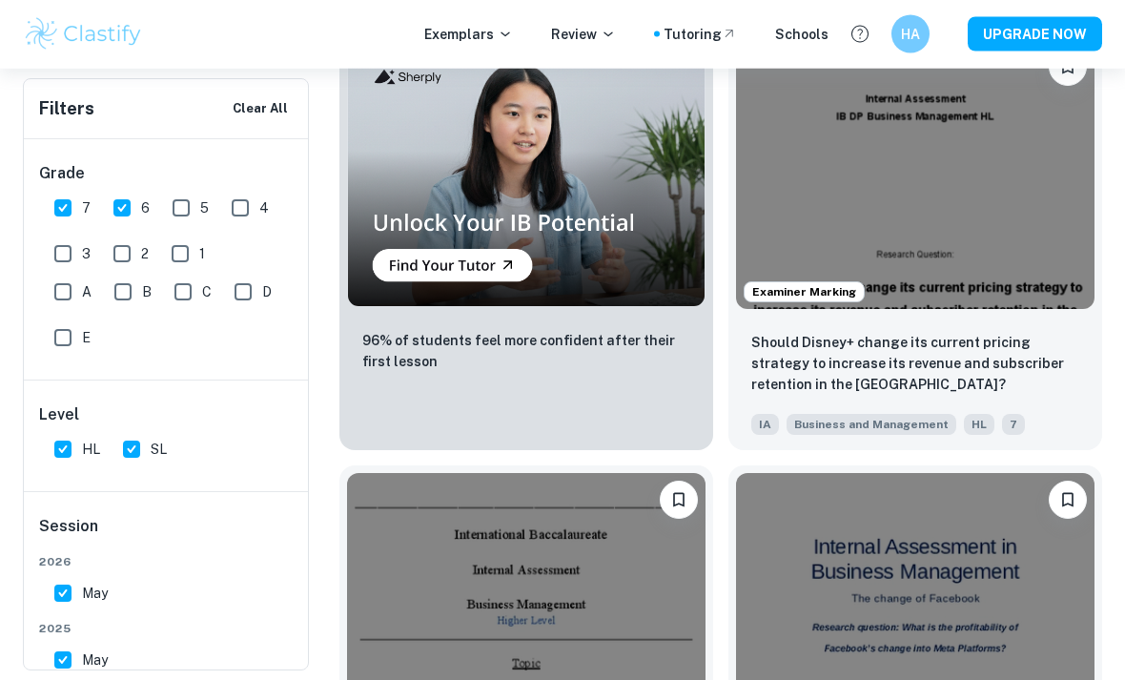
scroll to position [1985, 0]
click at [1011, 233] on img at bounding box center [915, 174] width 359 height 269
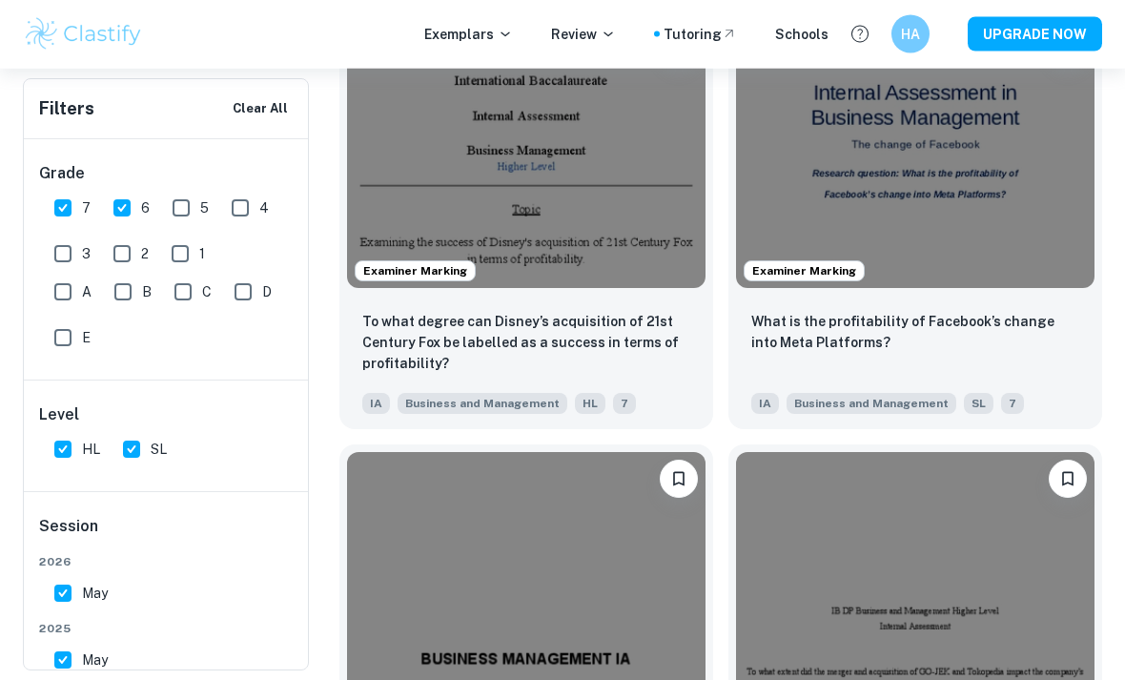
scroll to position [2438, 0]
click at [419, 156] on img at bounding box center [526, 153] width 359 height 269
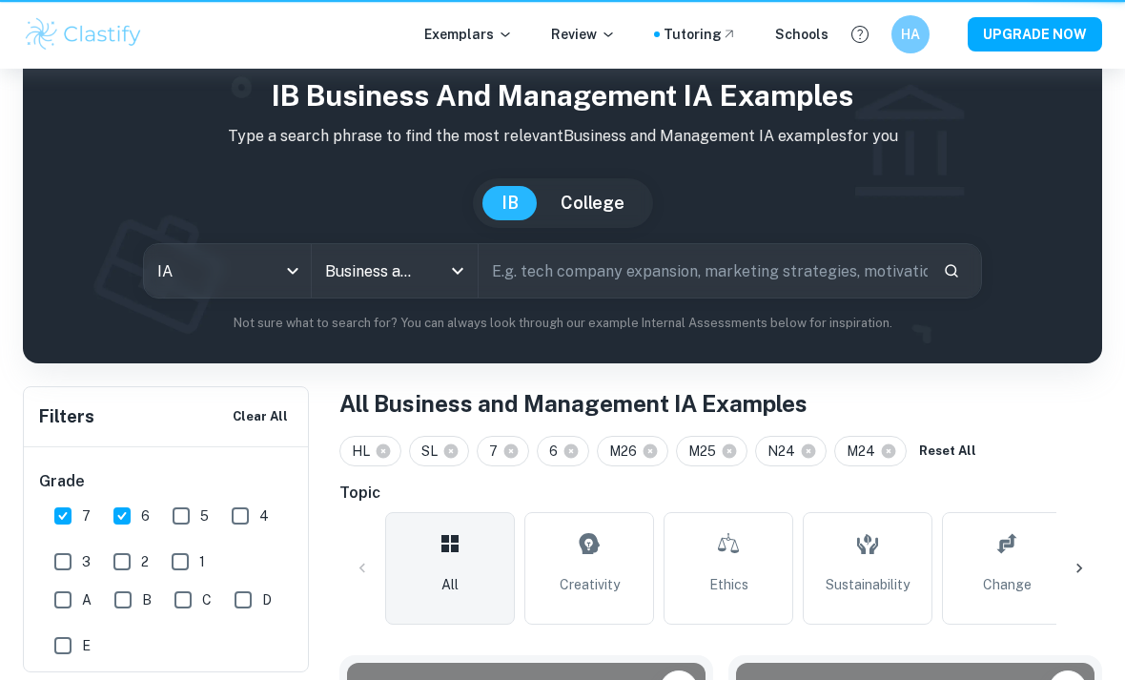
scroll to position [2501, 0]
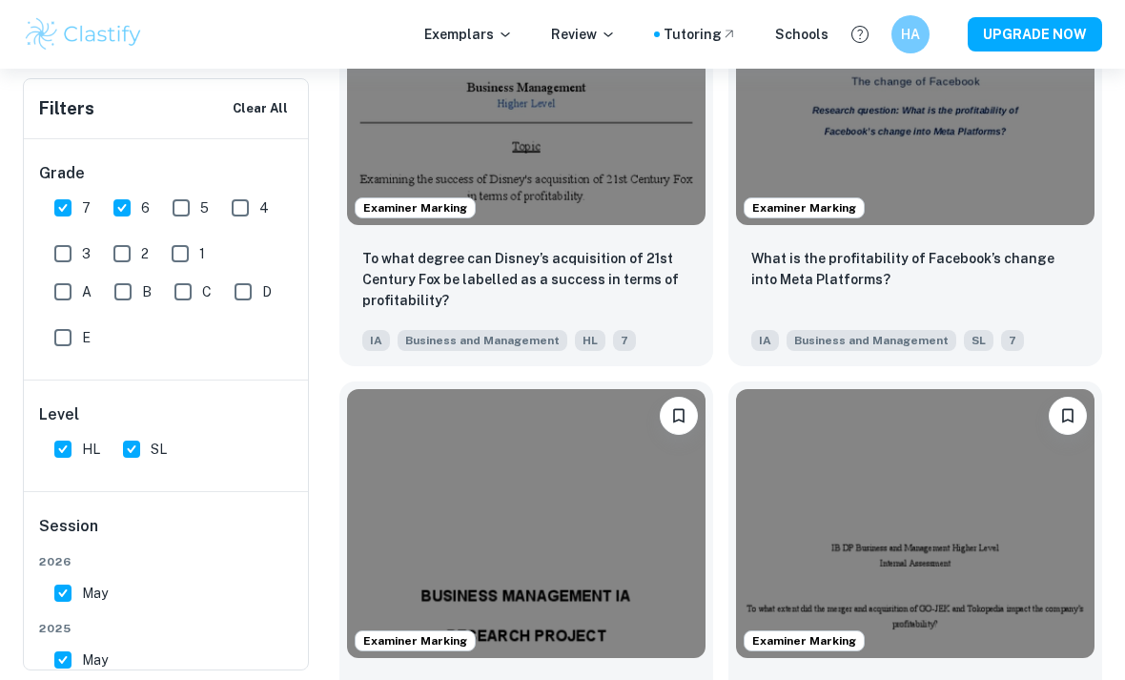
click at [993, 133] on img at bounding box center [915, 90] width 359 height 269
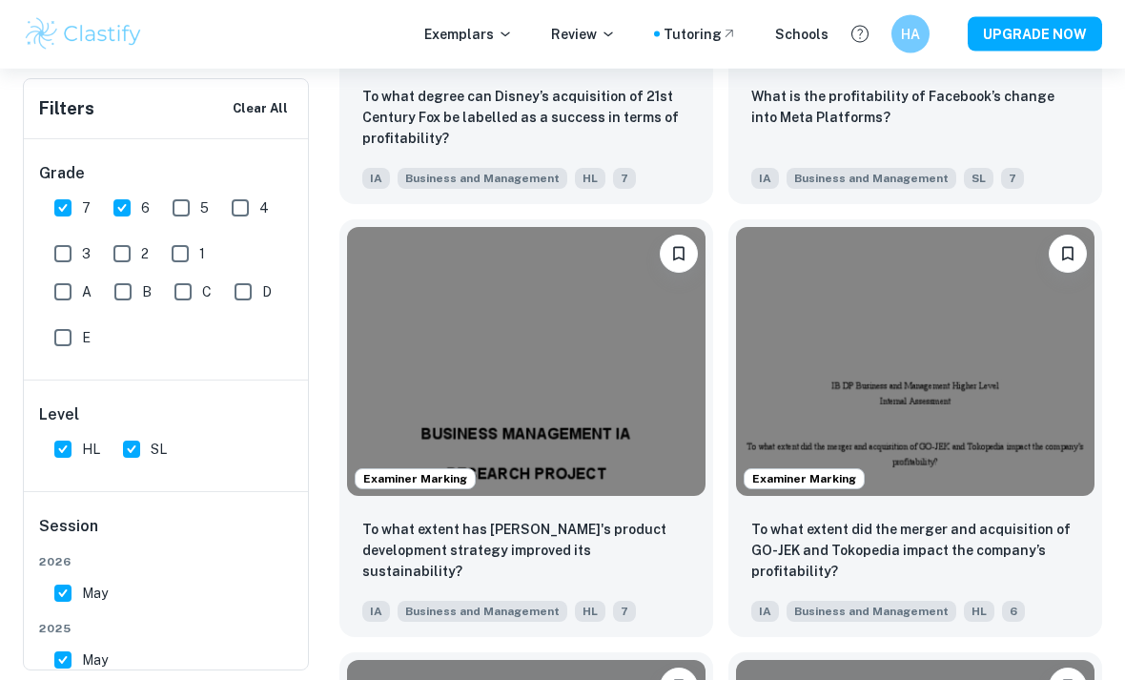
scroll to position [2668, 0]
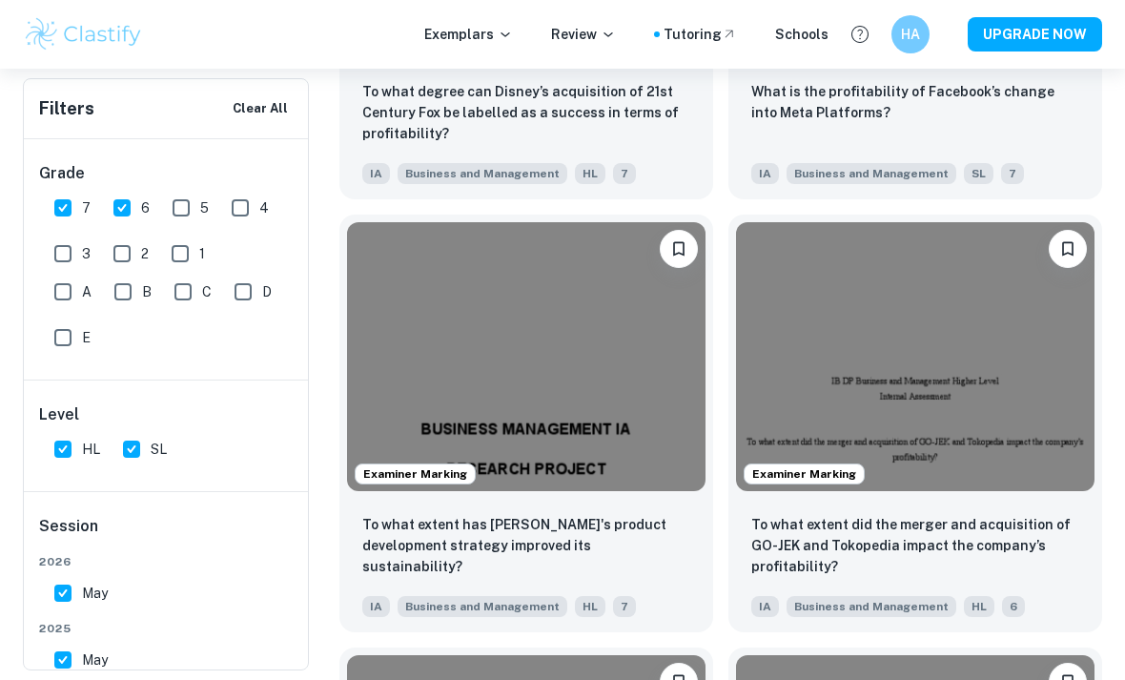
click at [442, 315] on img at bounding box center [526, 356] width 359 height 269
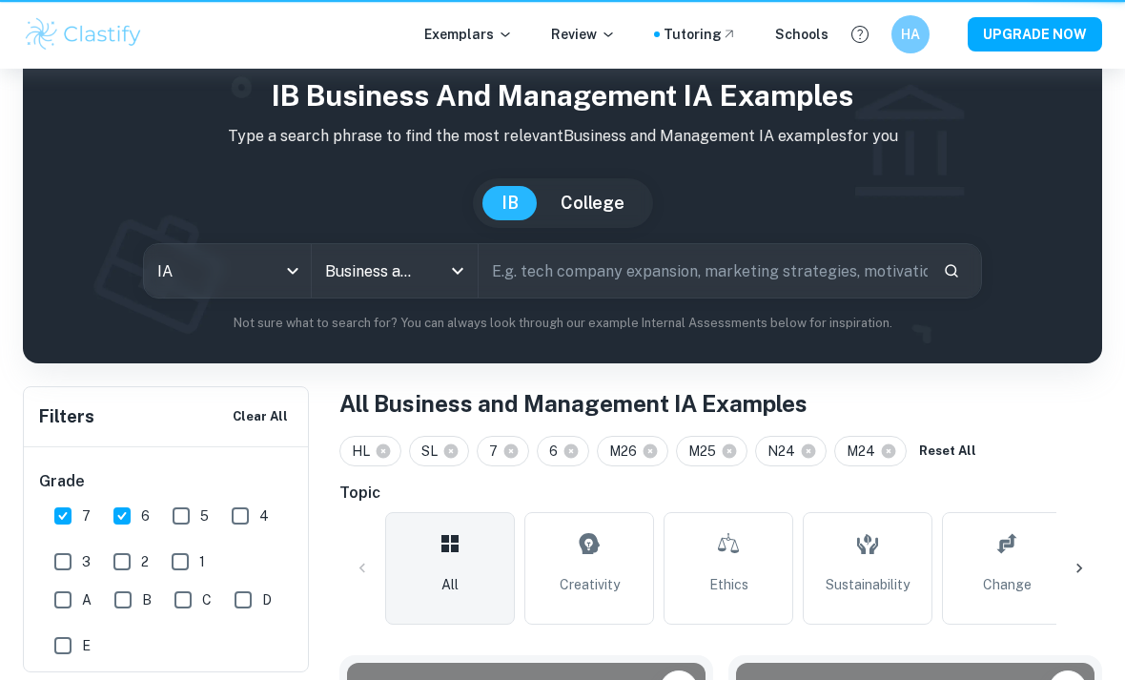
scroll to position [2731, 0]
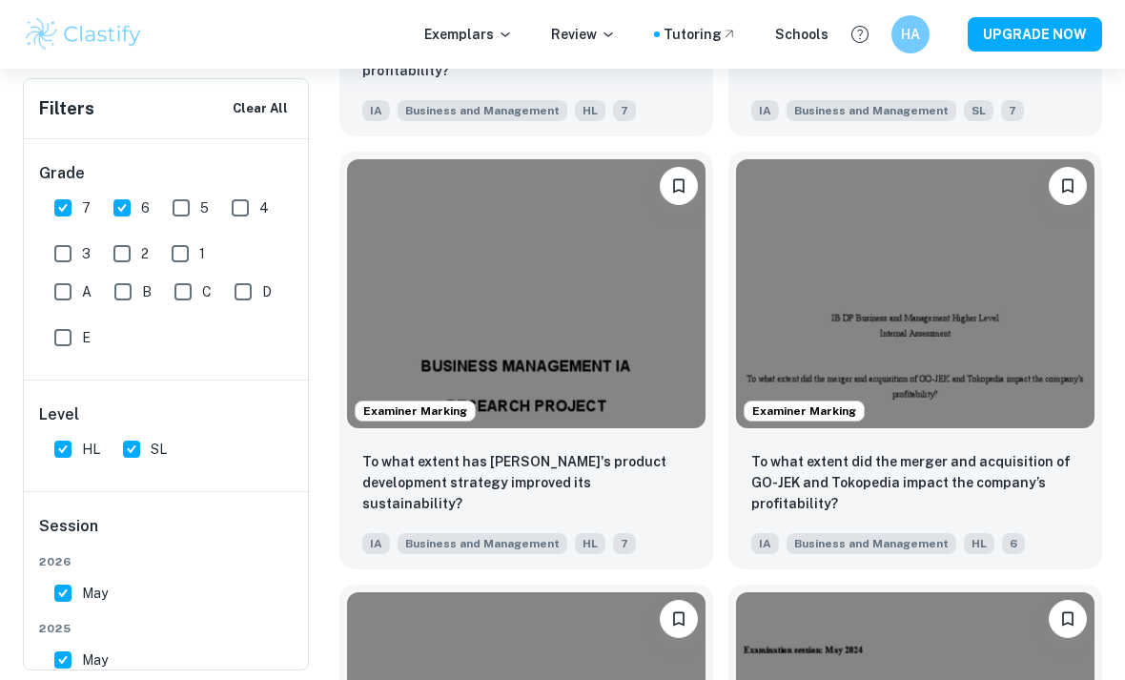
click at [951, 282] on img at bounding box center [915, 293] width 359 height 269
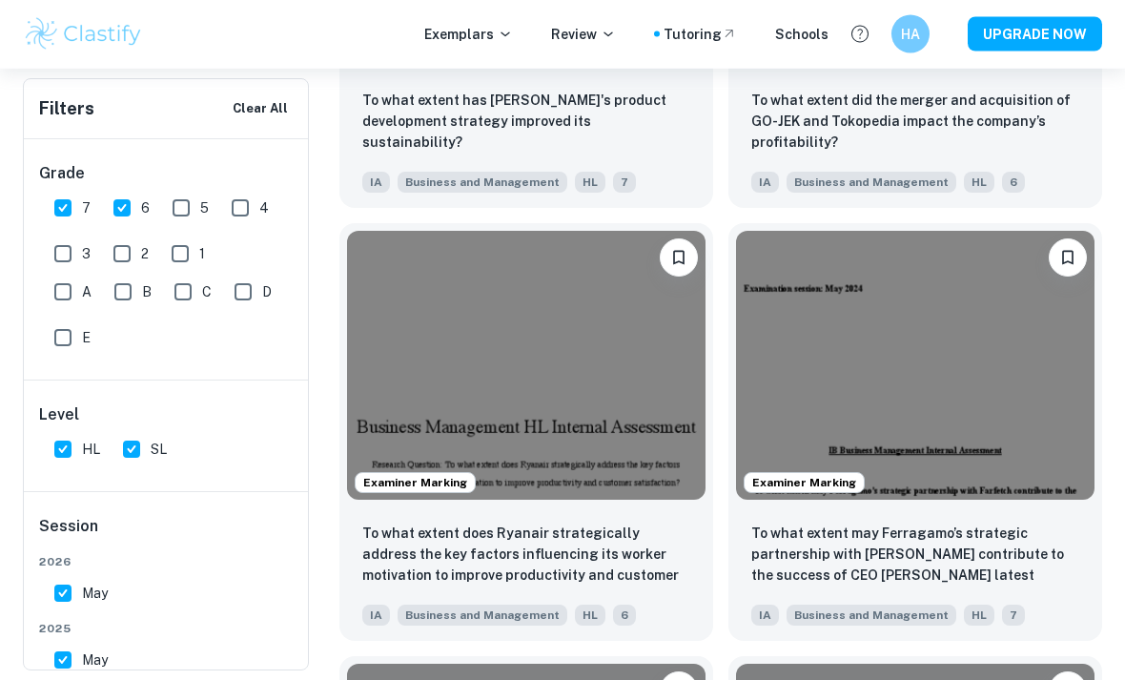
scroll to position [3094, 0]
click at [395, 416] on img at bounding box center [526, 364] width 359 height 269
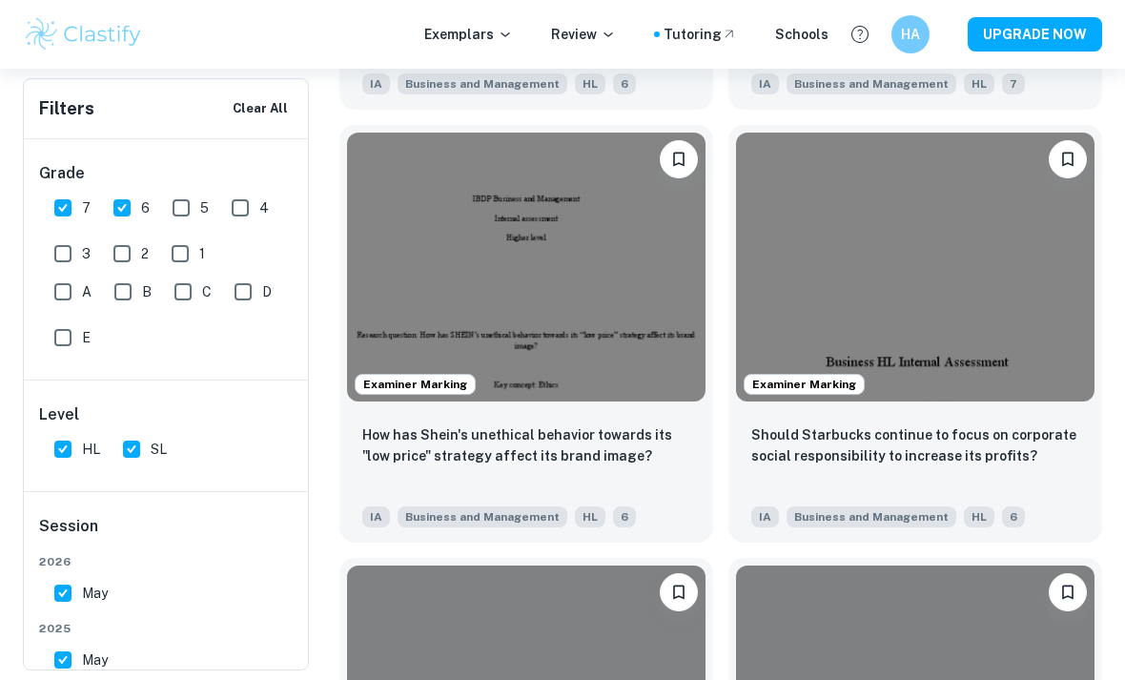
scroll to position [3635, 0]
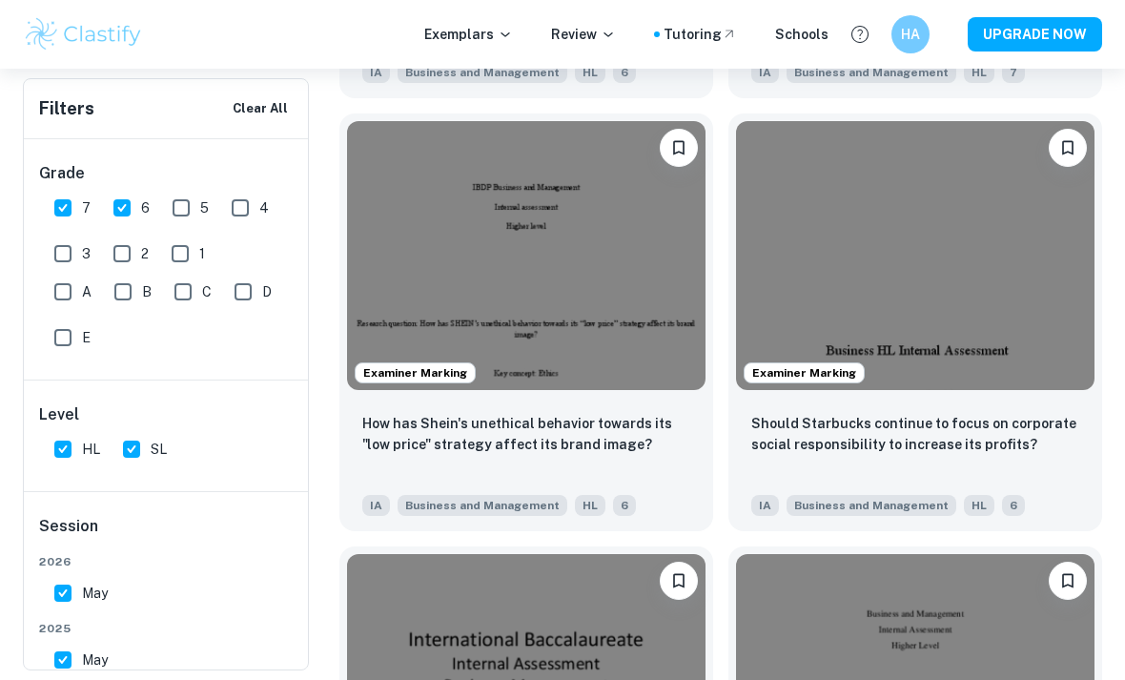
click at [1029, 283] on img at bounding box center [915, 255] width 359 height 269
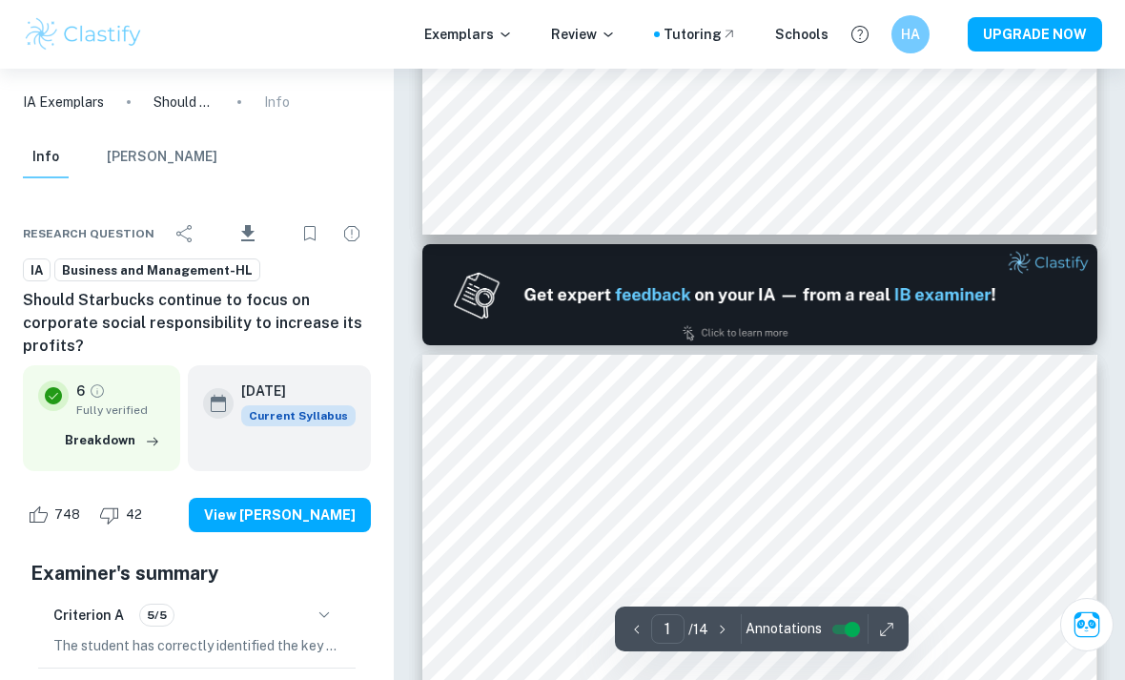
type input "2"
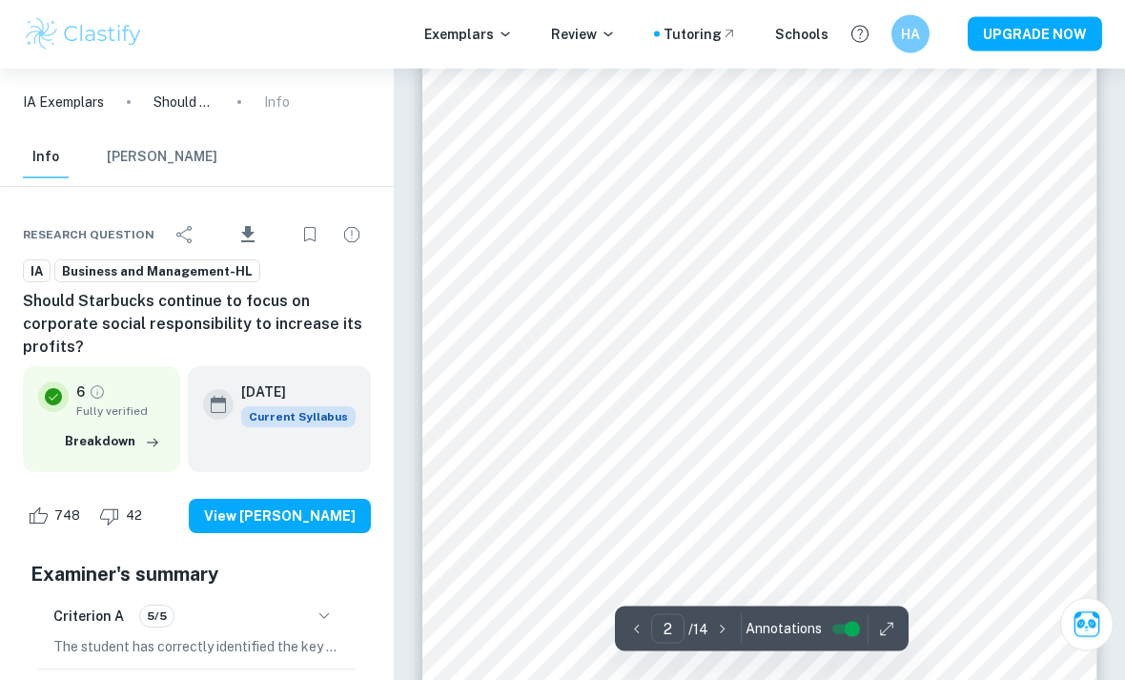
scroll to position [1206, 0]
click at [106, 15] on img at bounding box center [83, 34] width 121 height 38
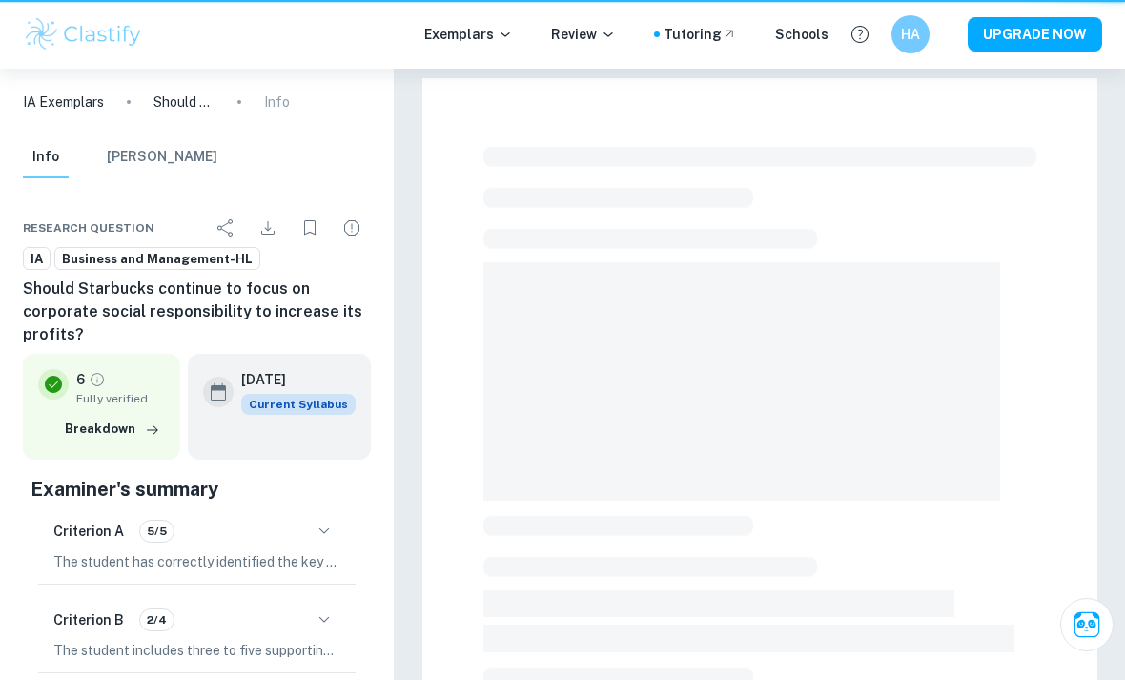
scroll to position [363, 0]
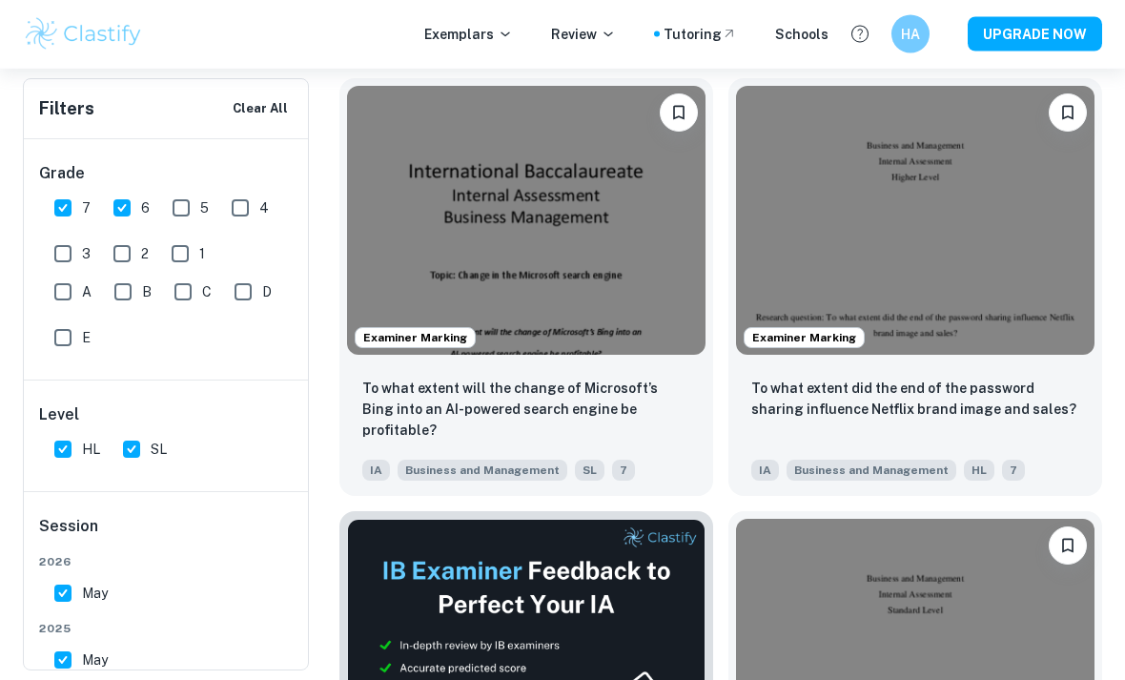
scroll to position [4105, 0]
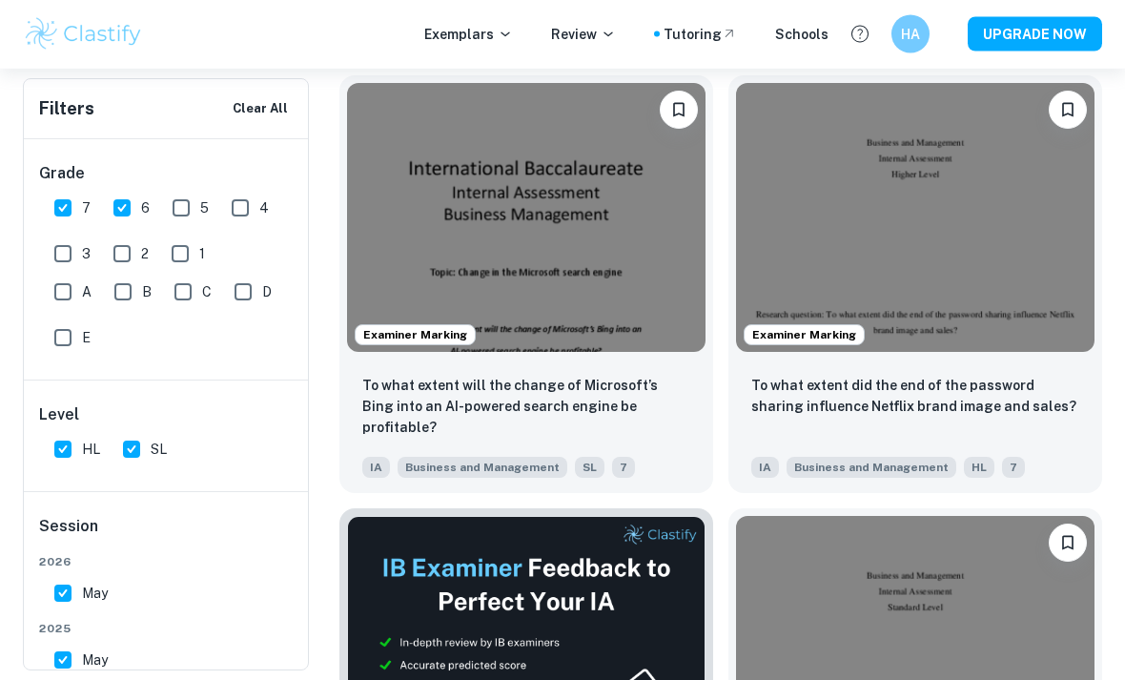
click at [939, 281] on img at bounding box center [915, 218] width 359 height 269
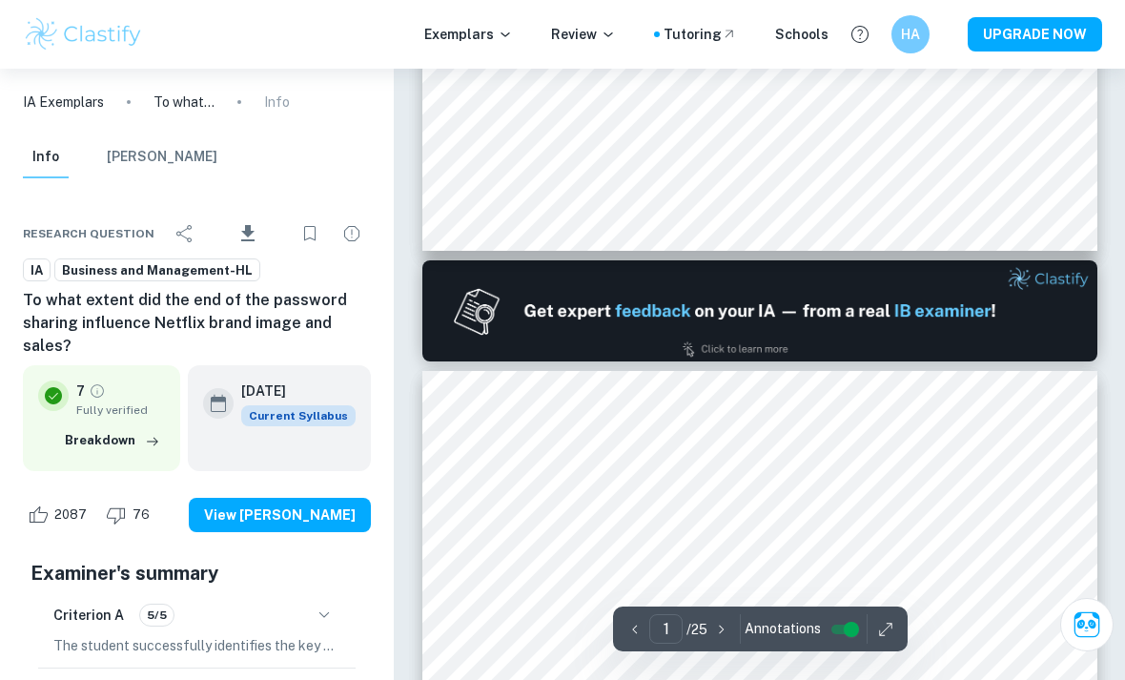
type input "2"
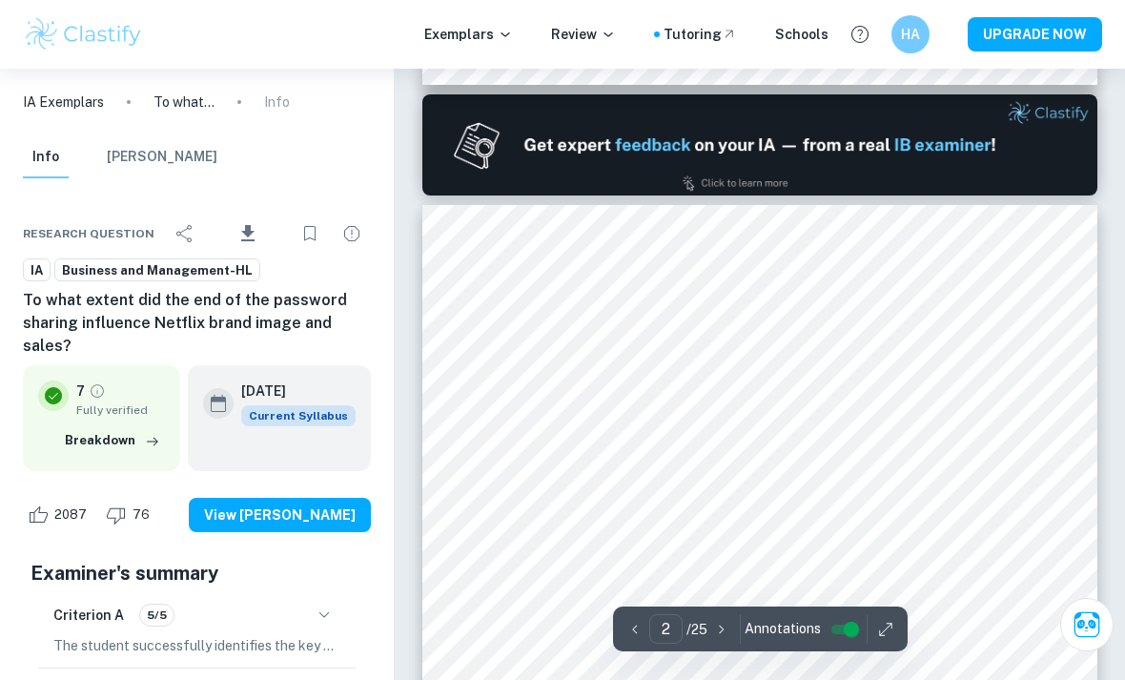
scroll to position [1019, 0]
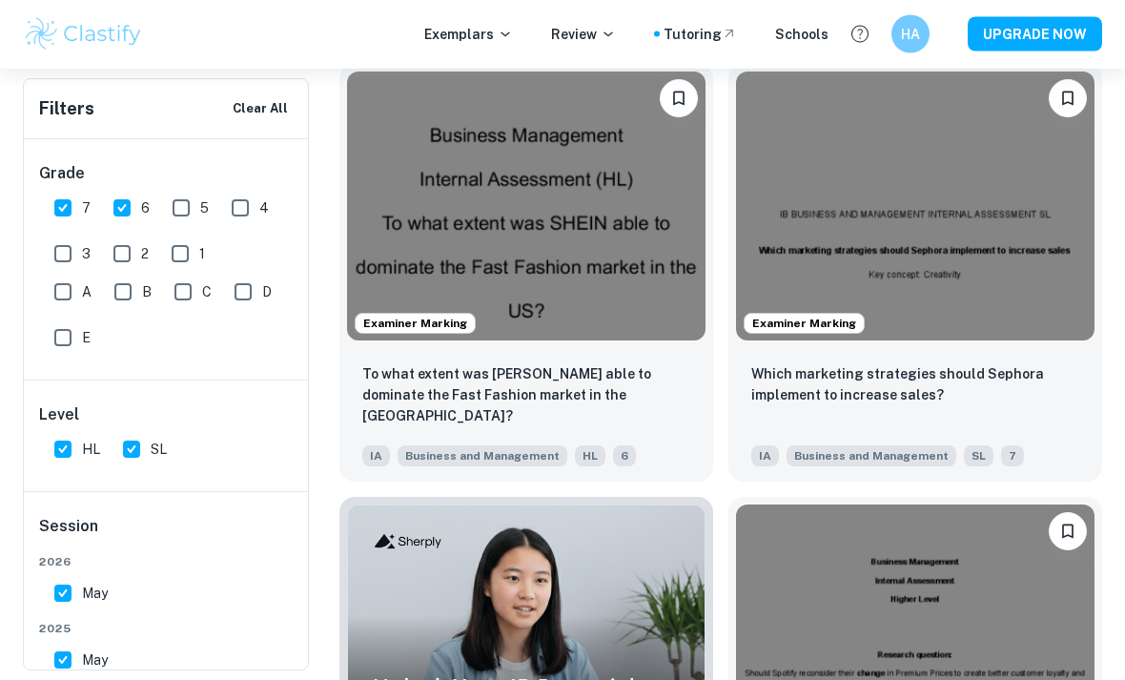
scroll to position [4984, 0]
click at [985, 221] on img at bounding box center [915, 206] width 359 height 269
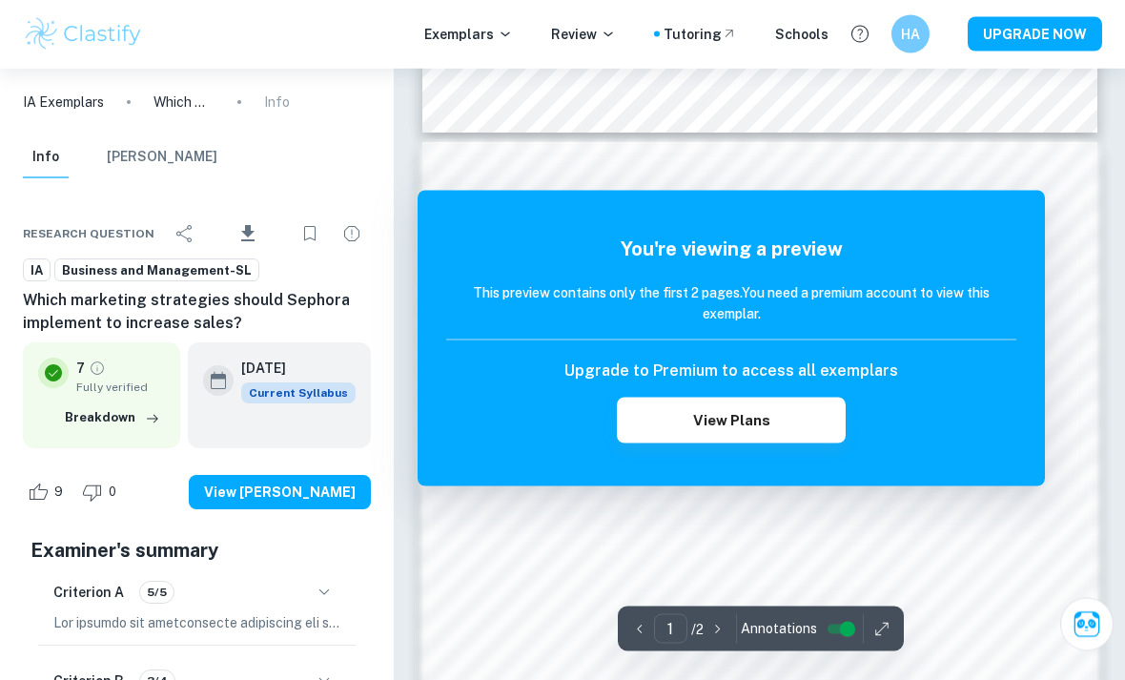
scroll to position [971, 0]
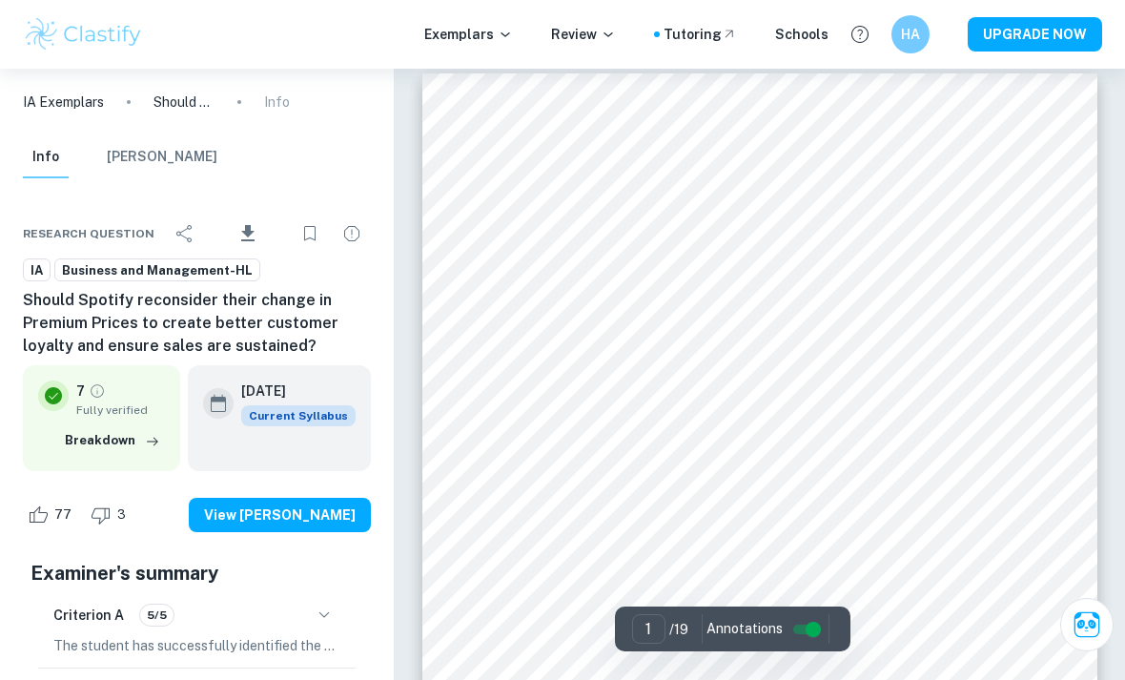
scroll to position [16, 0]
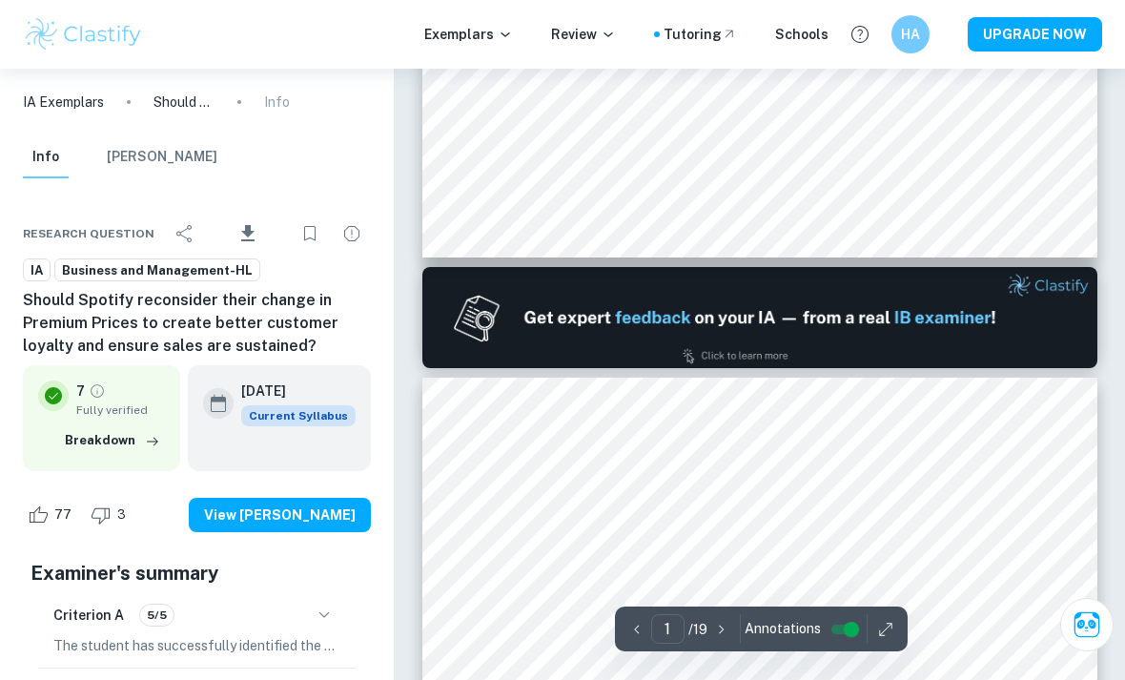
type input "2"
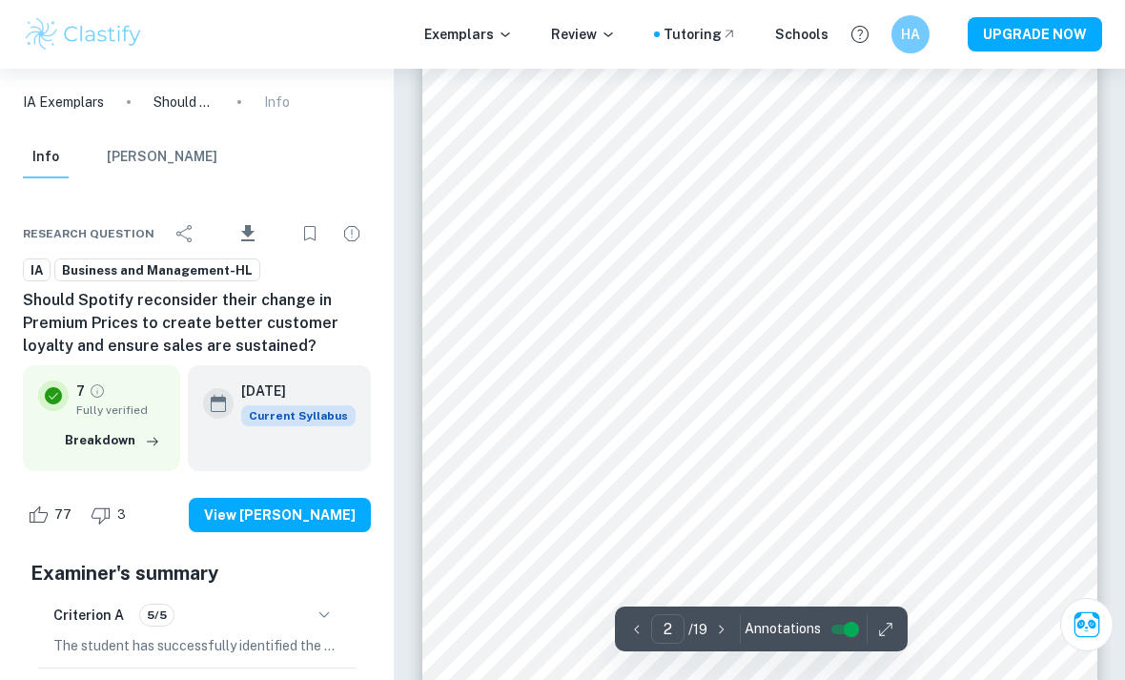
scroll to position [1178, 0]
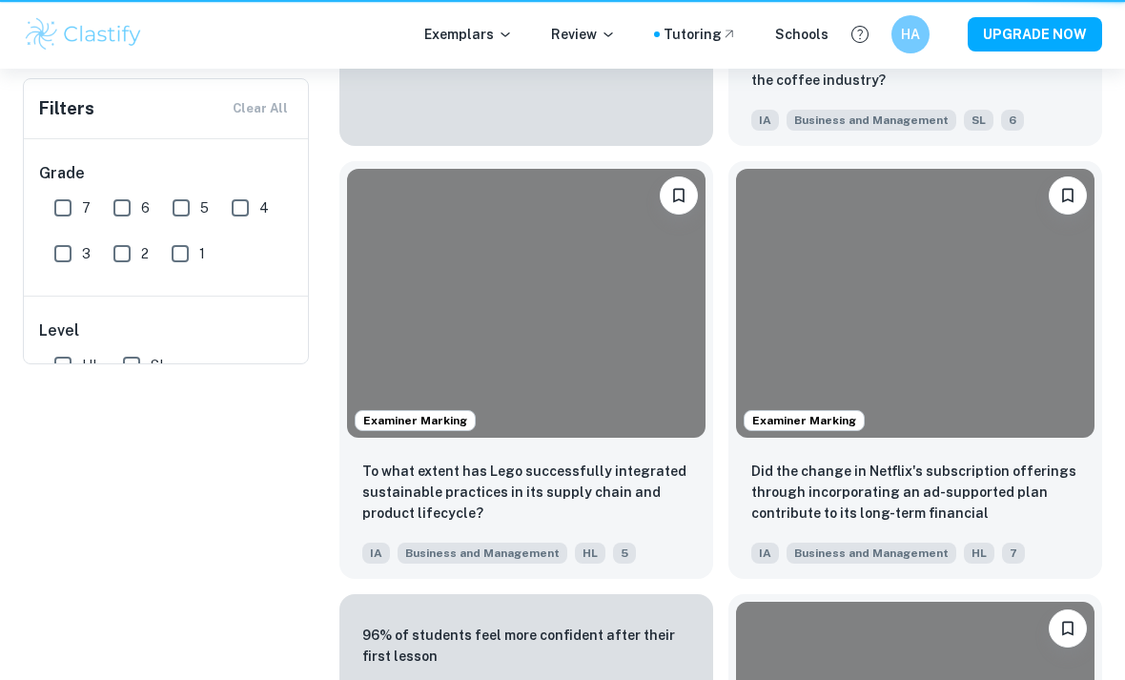
scroll to position [94, 0]
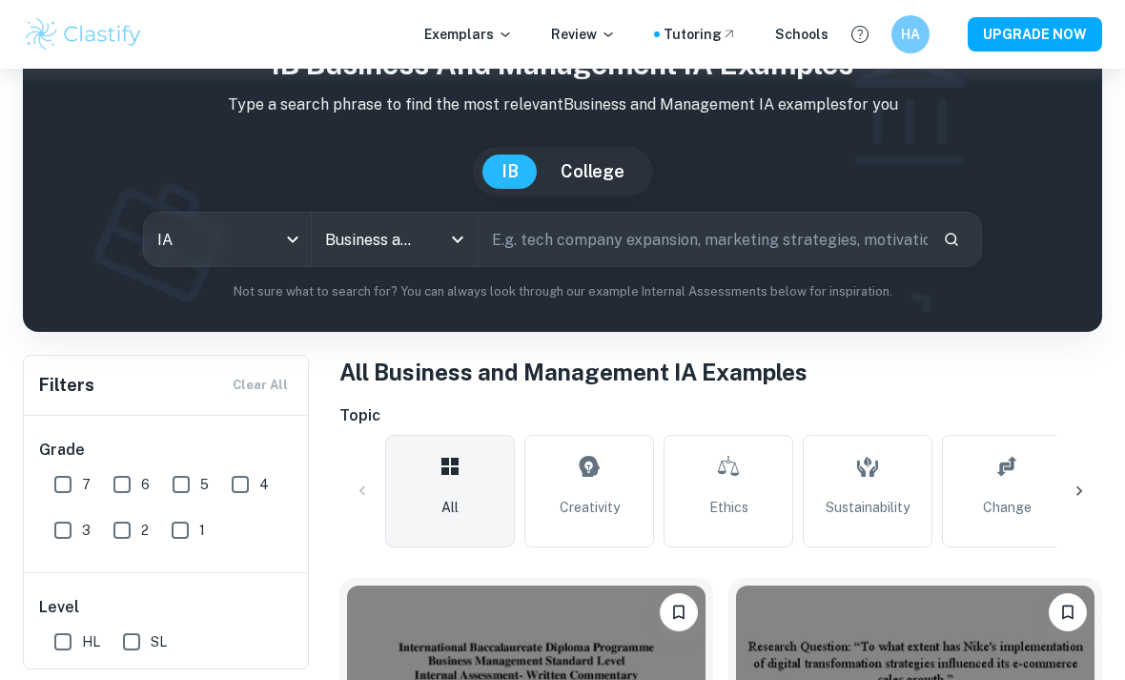
click at [70, 474] on input "7" at bounding box center [63, 484] width 38 height 38
checkbox input "true"
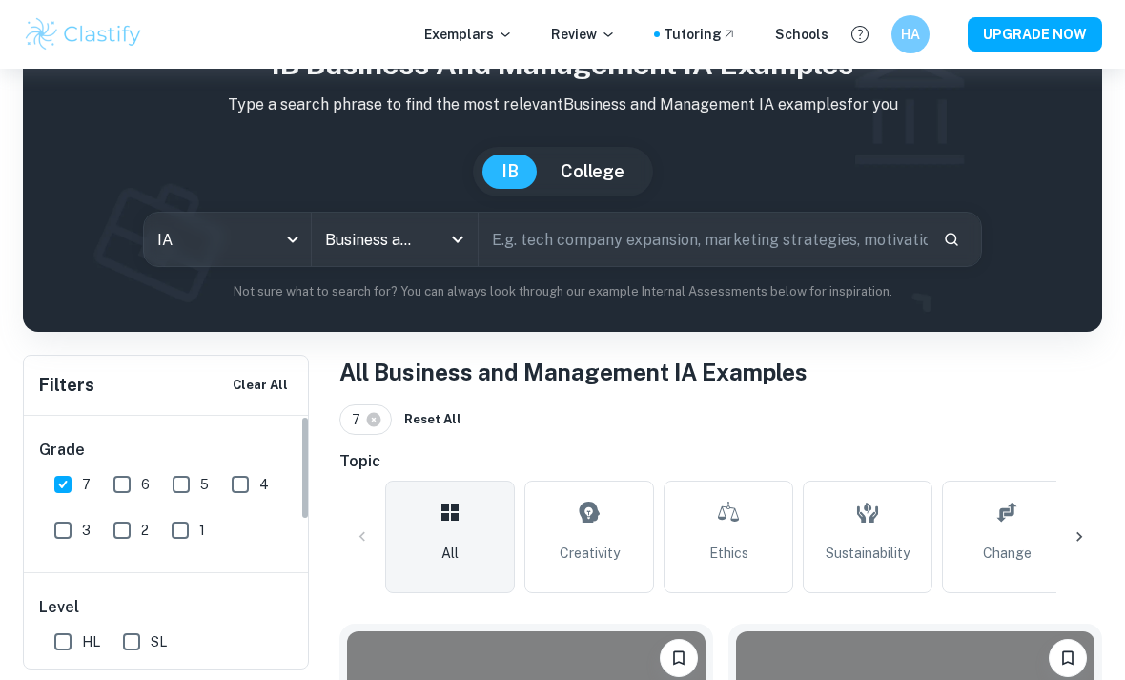
click at [115, 502] on input "6" at bounding box center [122, 484] width 38 height 38
checkbox input "true"
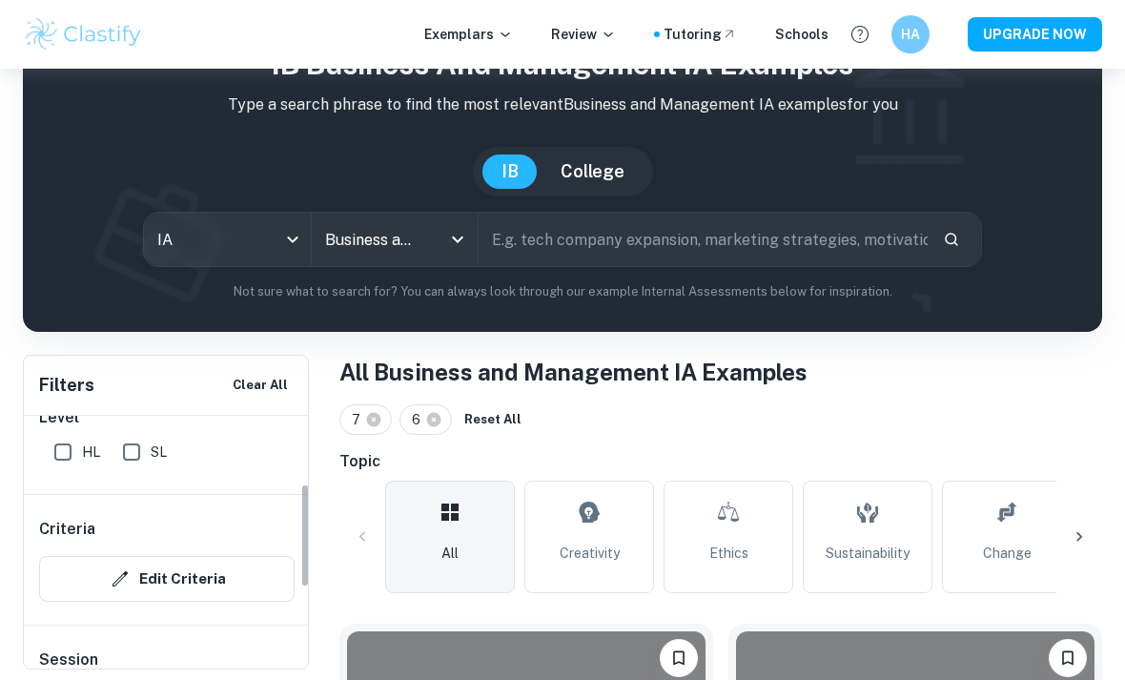
scroll to position [215, 0]
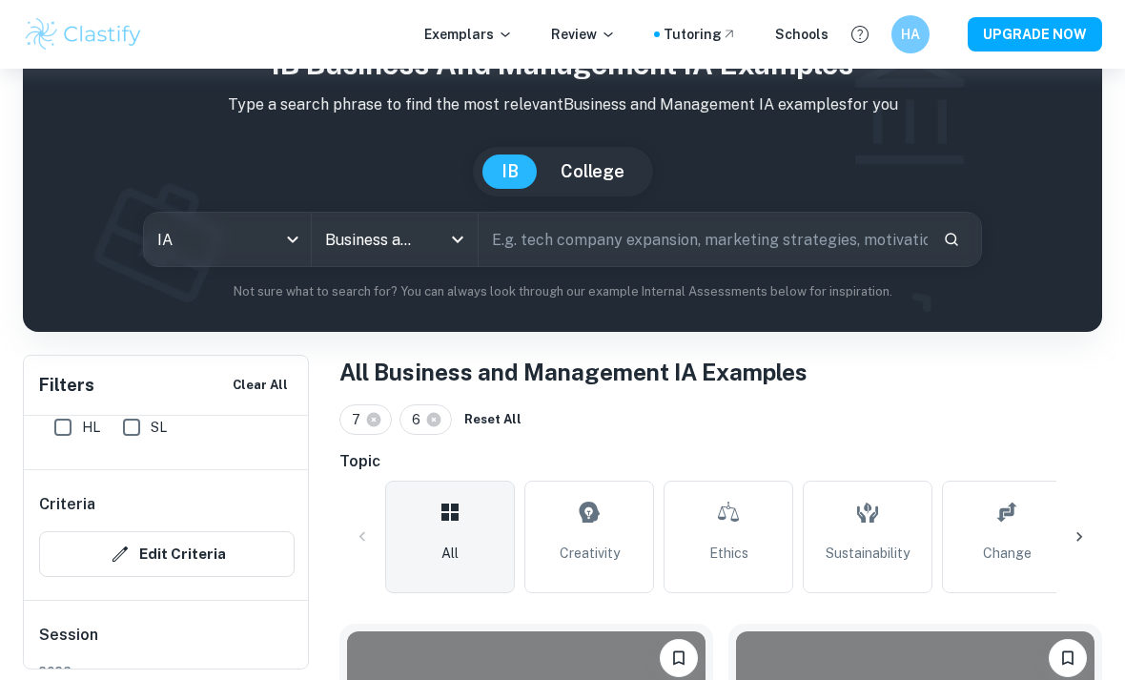
click at [67, 426] on input "HL" at bounding box center [63, 427] width 38 height 38
checkbox input "true"
click at [121, 431] on input "SL" at bounding box center [132, 427] width 38 height 38
checkbox input "true"
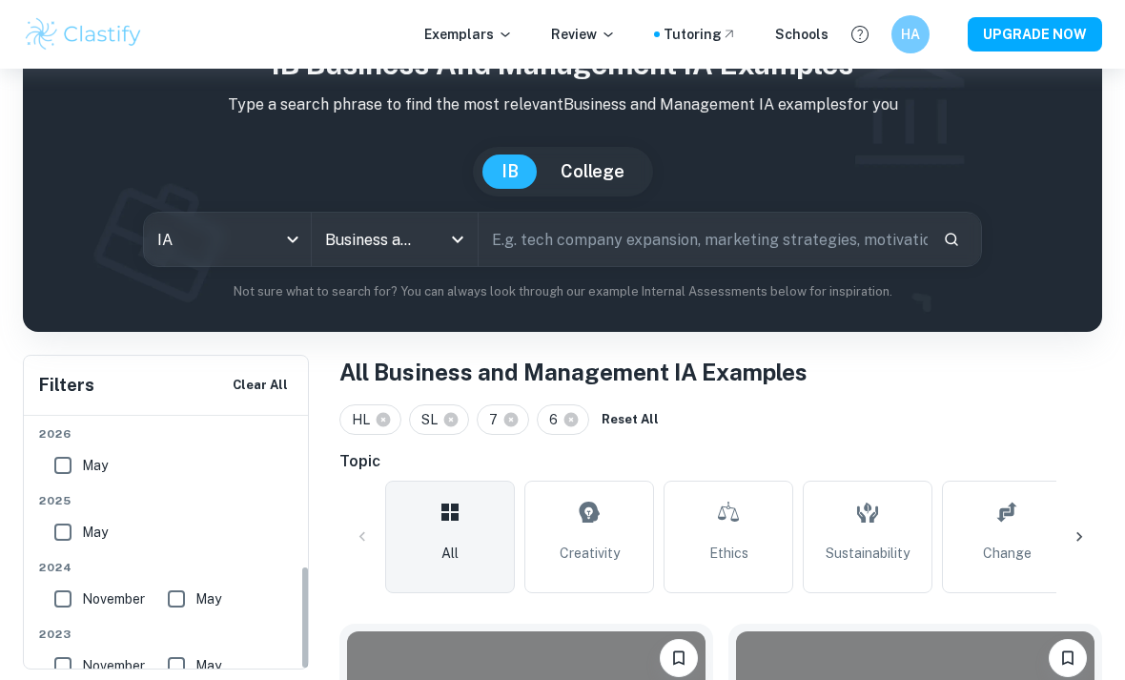
scroll to position [449, 0]
click at [57, 467] on input "May" at bounding box center [63, 467] width 38 height 38
checkbox input "true"
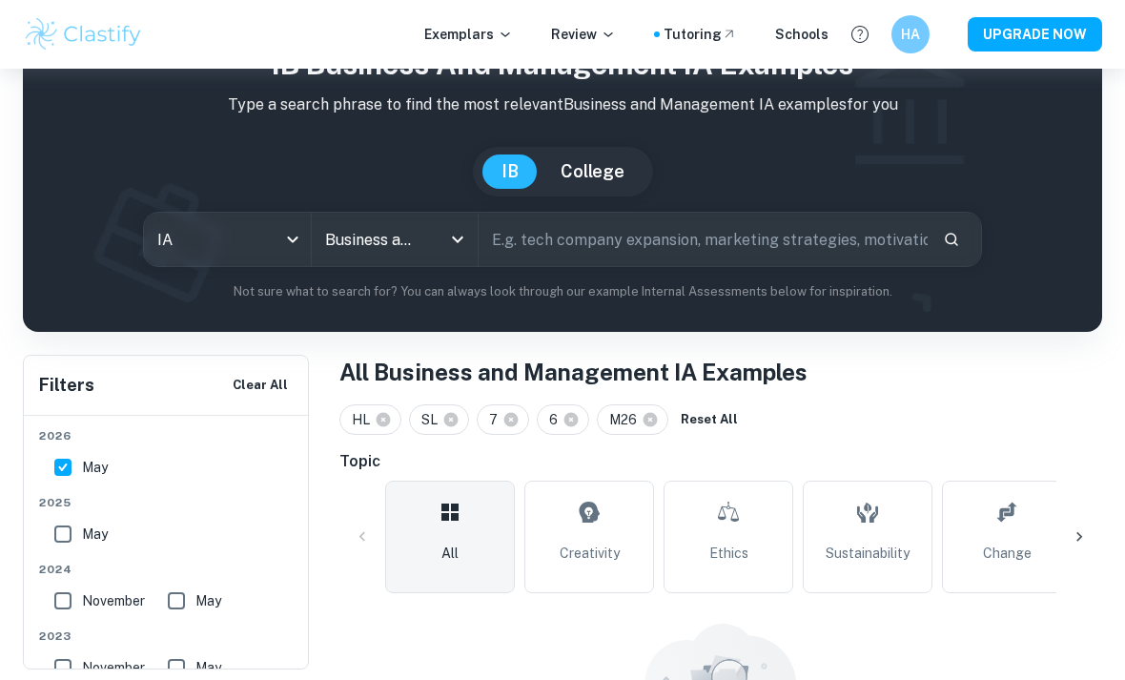
click at [65, 545] on input "May" at bounding box center [63, 534] width 38 height 38
checkbox input "true"
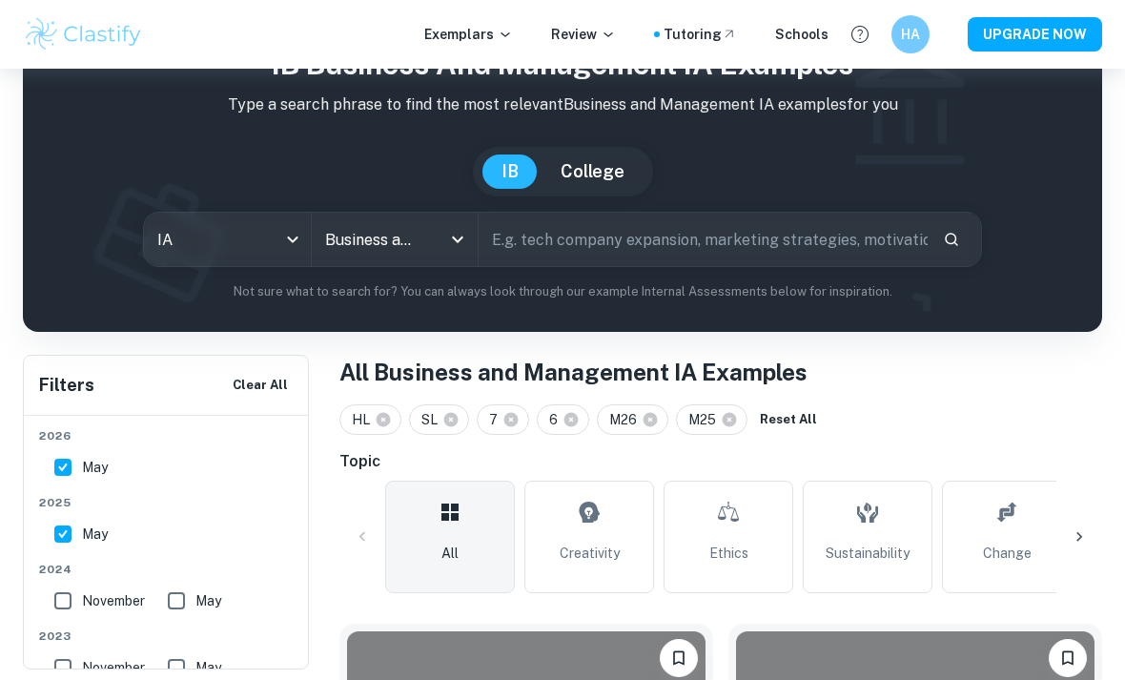
click at [65, 608] on input "November" at bounding box center [63, 601] width 38 height 38
checkbox input "true"
click at [195, 593] on input "May" at bounding box center [176, 601] width 38 height 38
checkbox input "true"
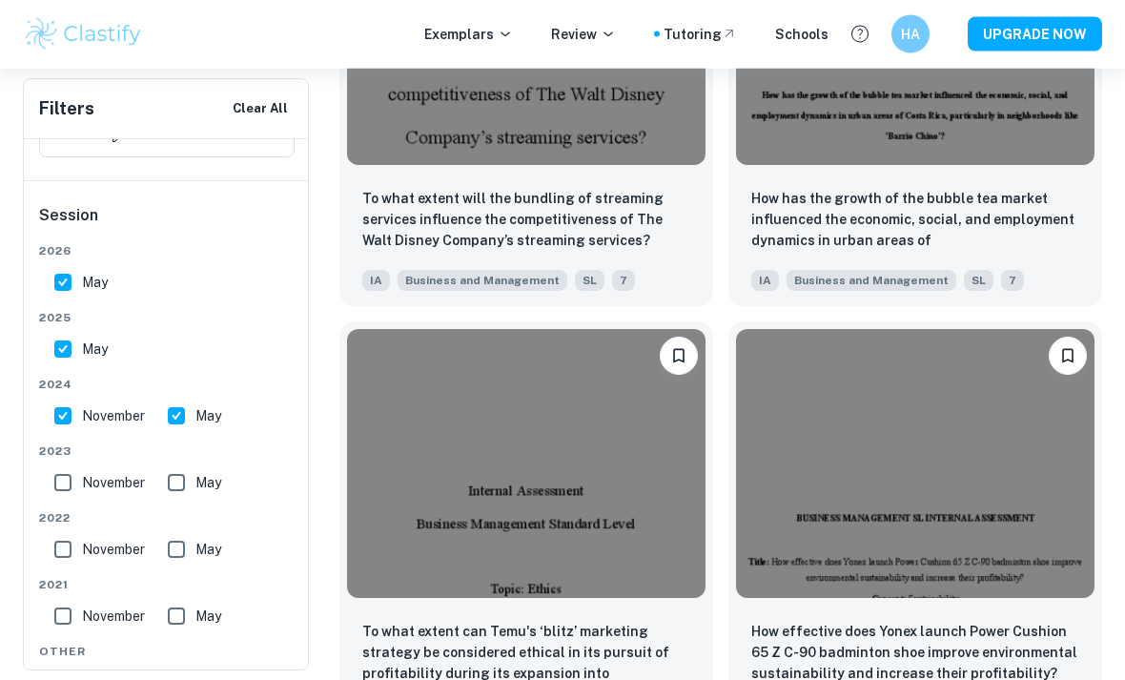
scroll to position [21187, 0]
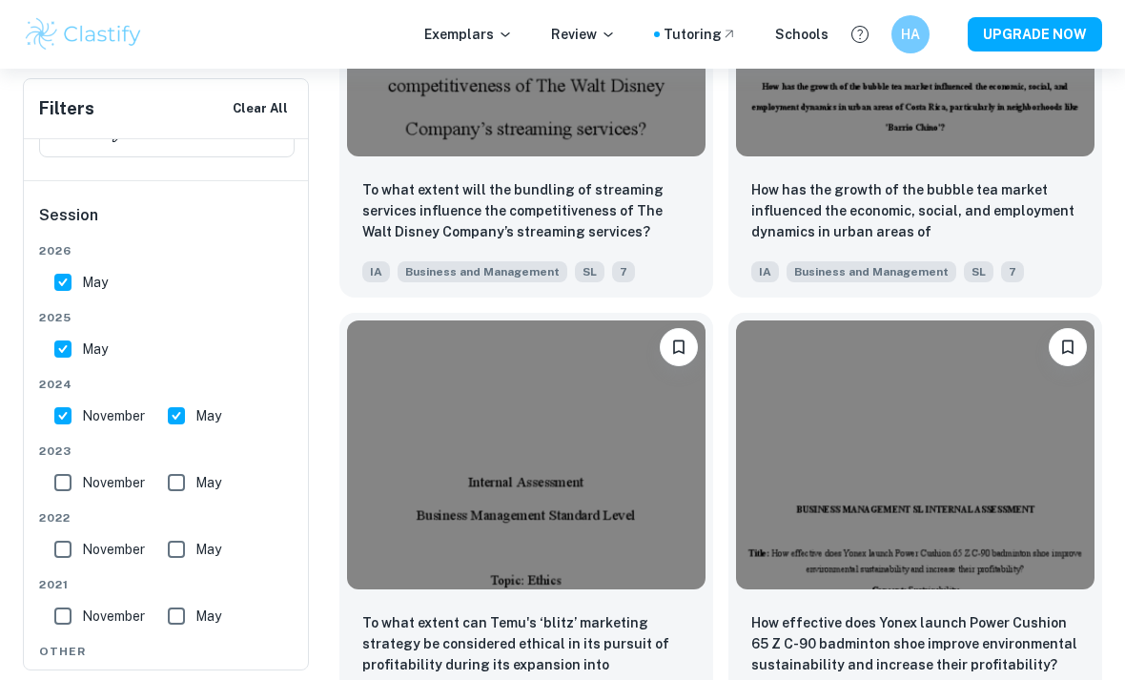
click at [1005, 156] on img at bounding box center [915, 21] width 359 height 269
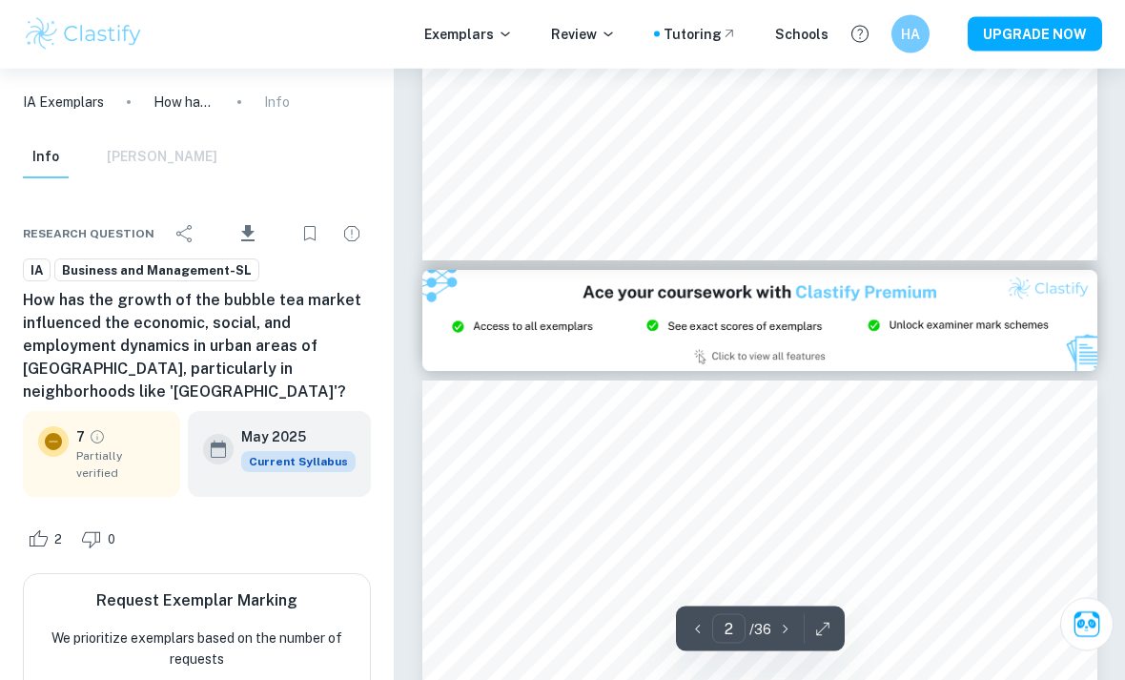
type input "3"
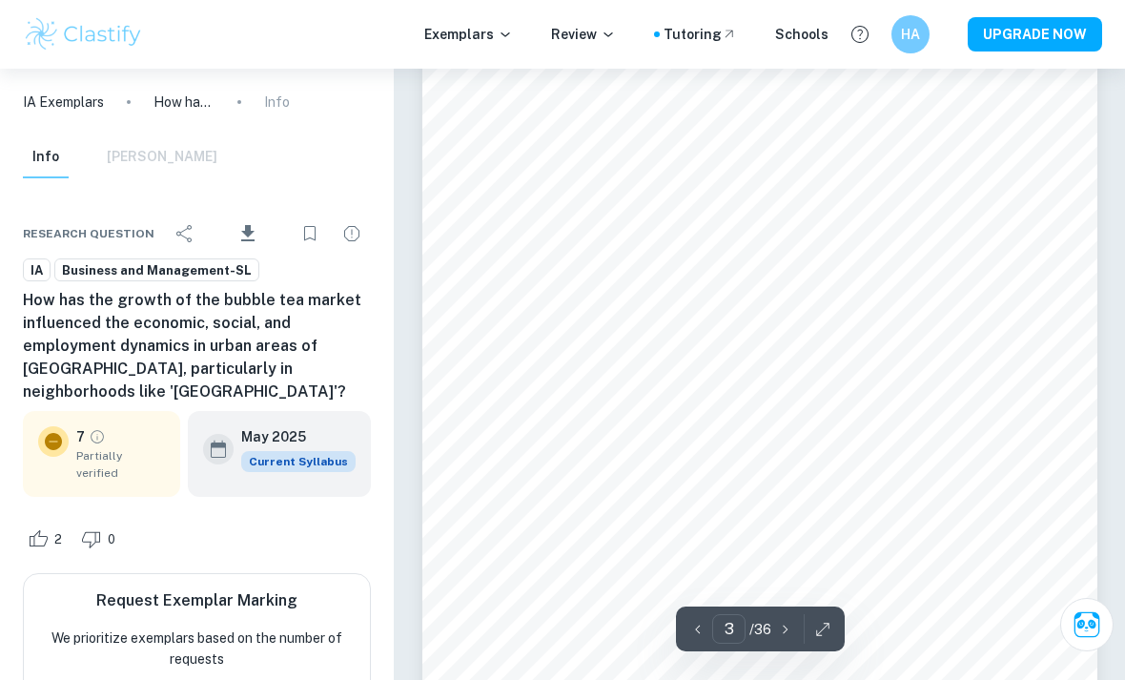
scroll to position [2136, 0]
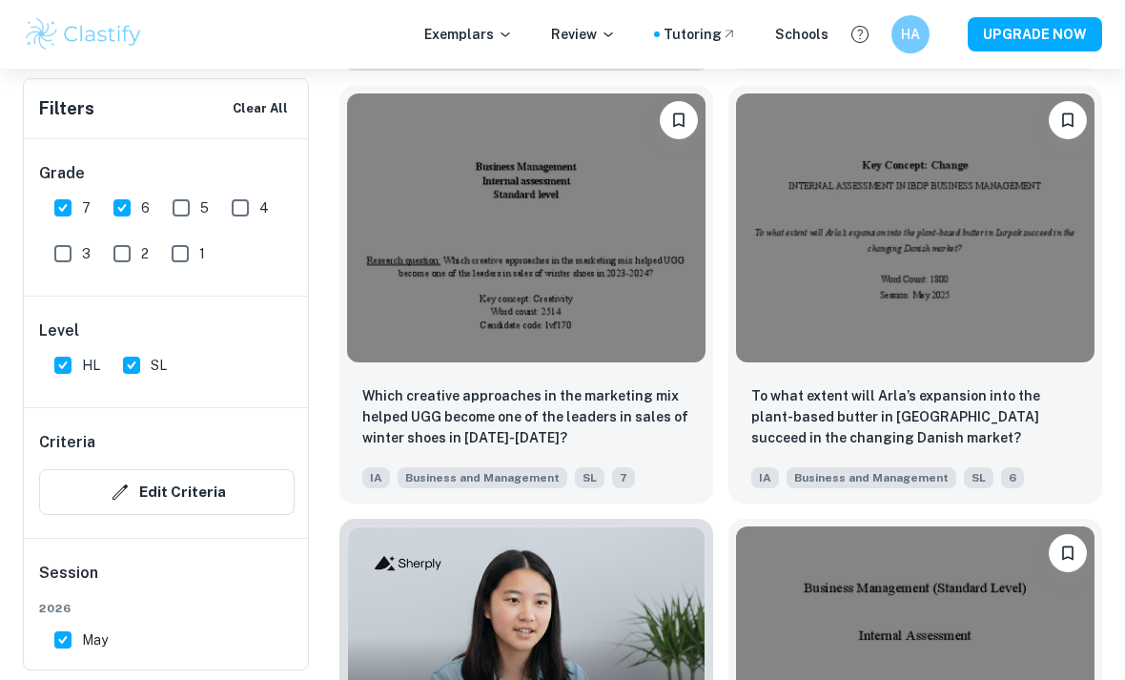
scroll to position [22293, 0]
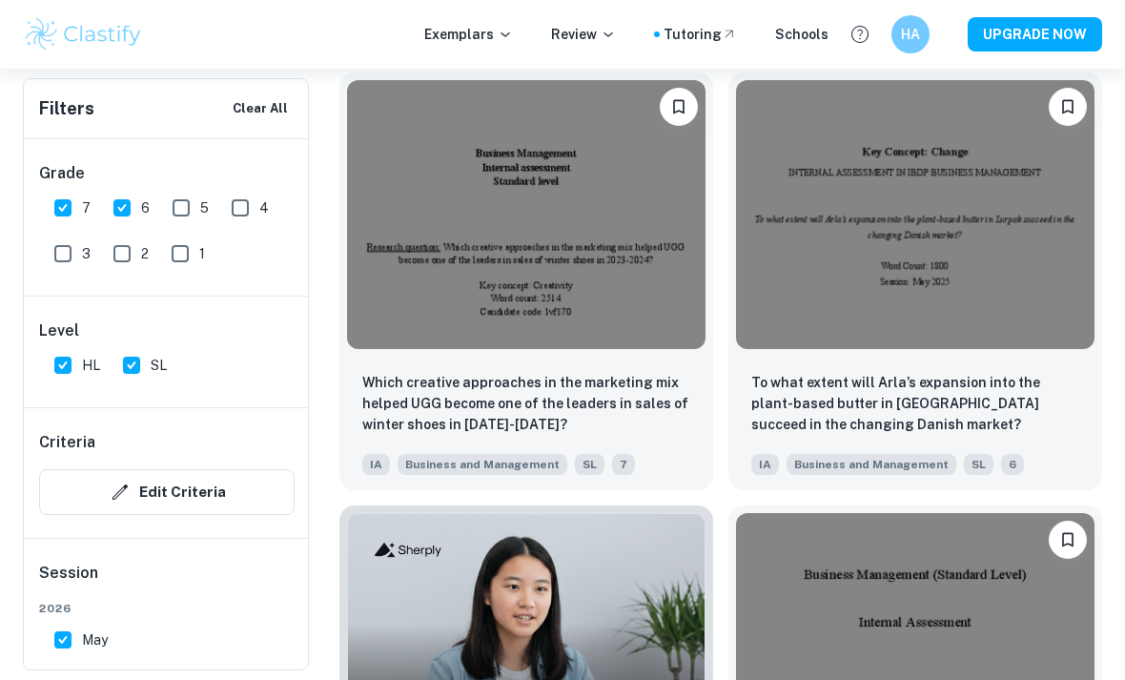
click at [611, 326] on img at bounding box center [526, 214] width 359 height 269
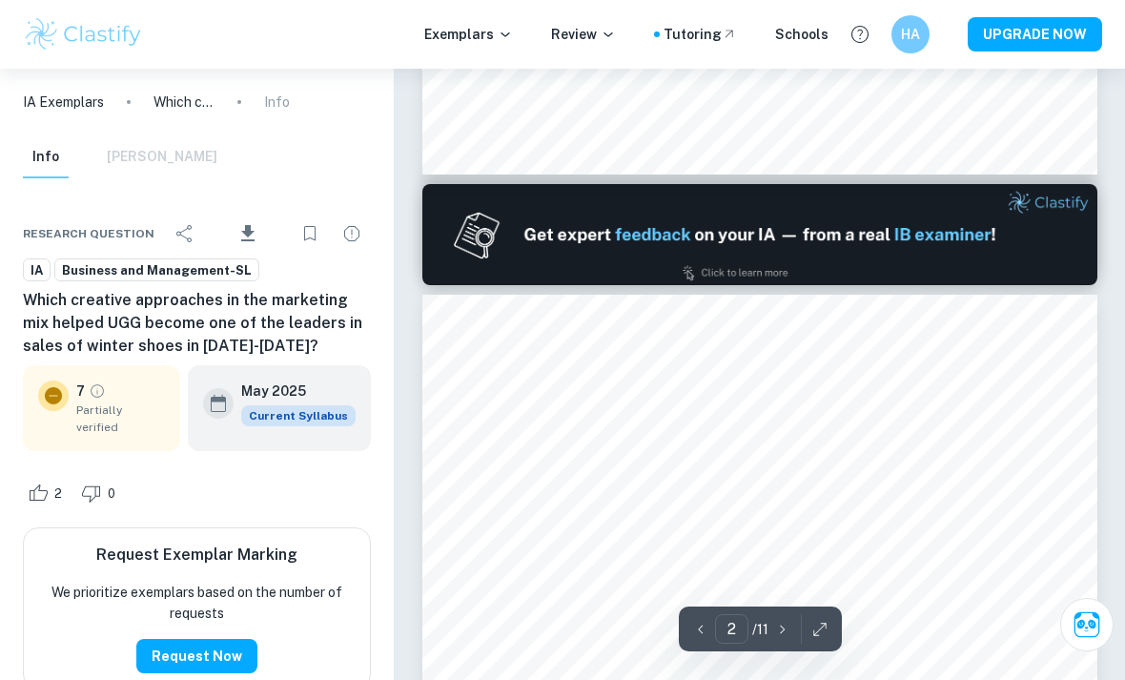
scroll to position [814, 0]
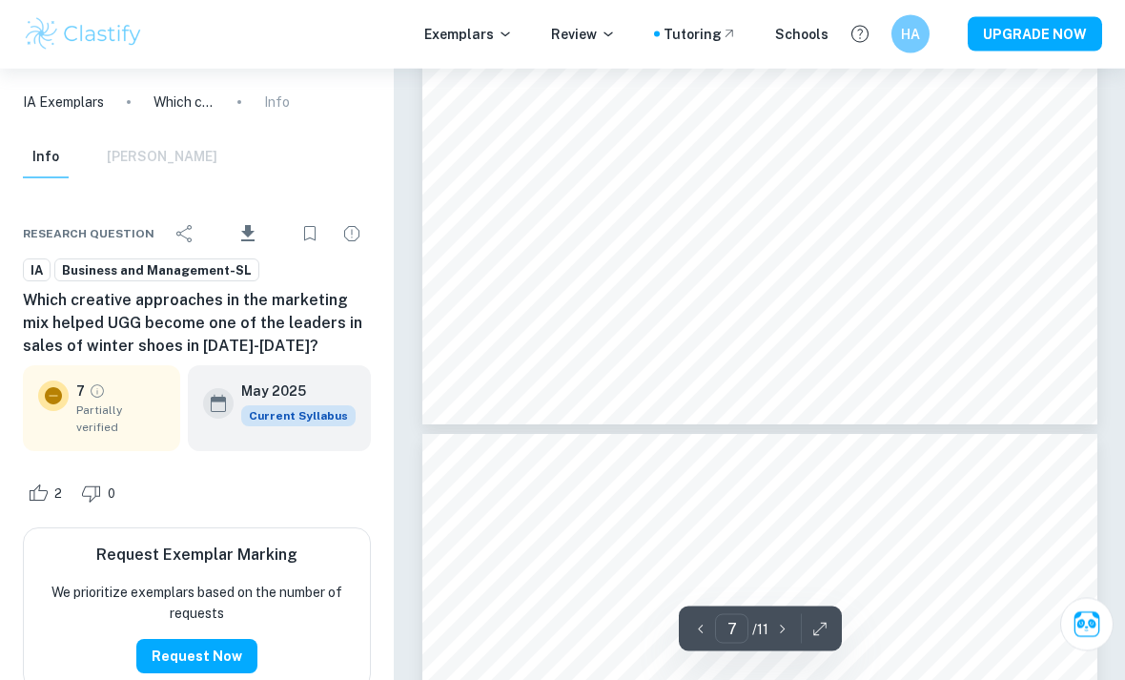
type input "8"
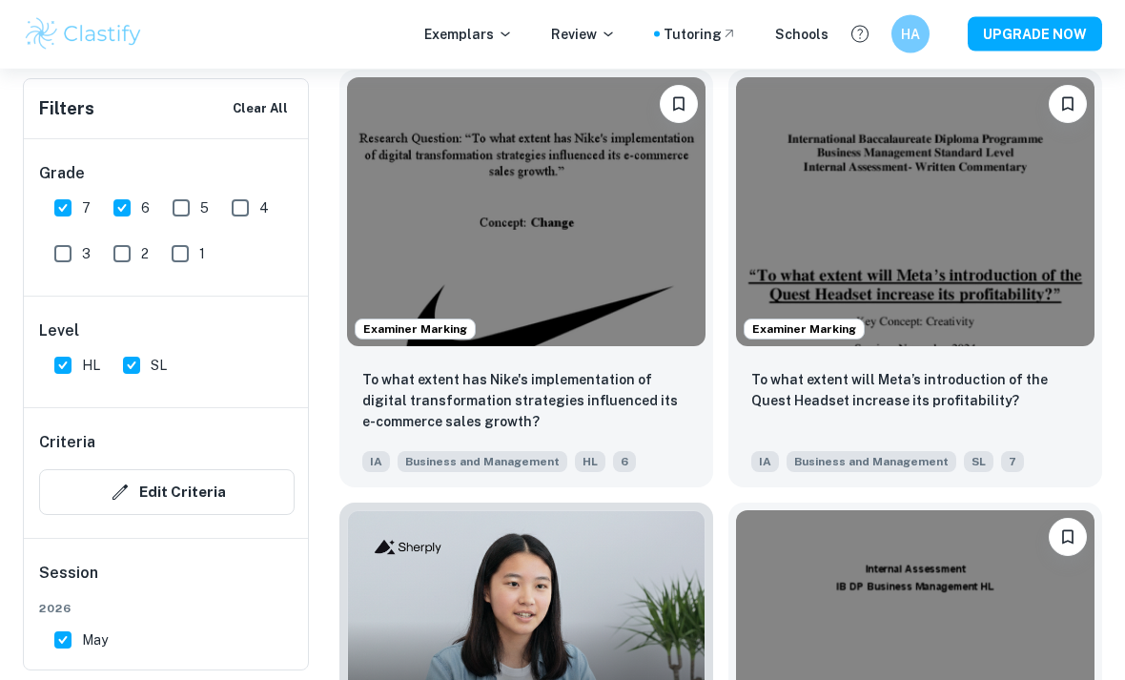
scroll to position [1514, 0]
click at [610, 258] on img at bounding box center [526, 211] width 359 height 269
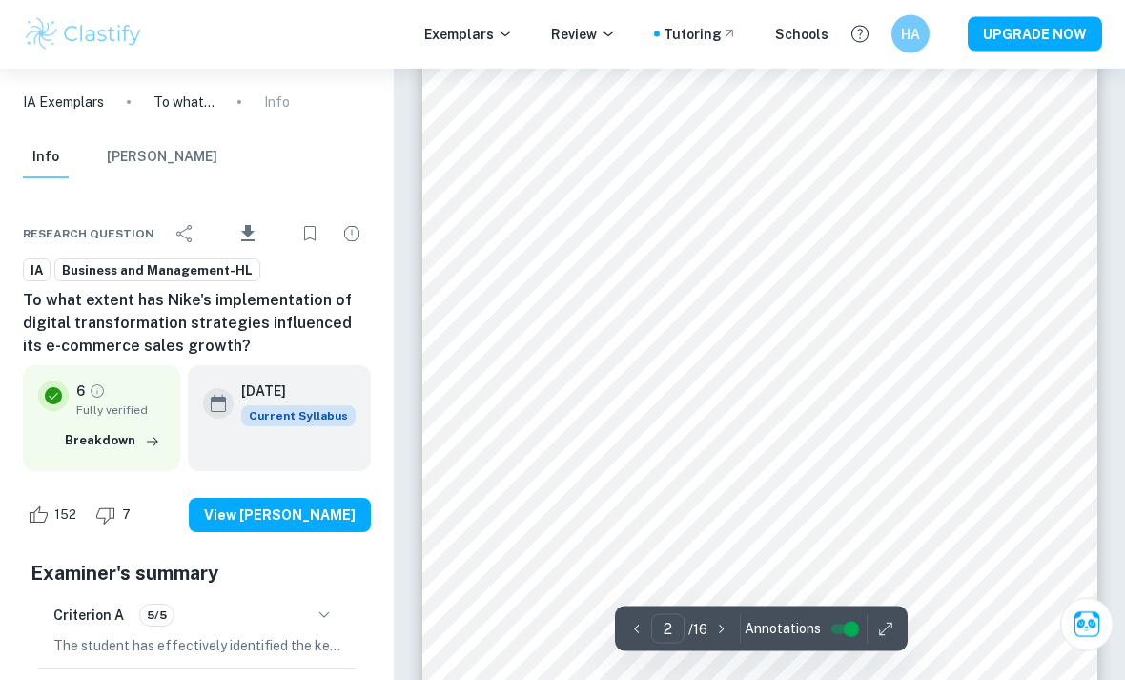
scroll to position [1068, 0]
type input "5"
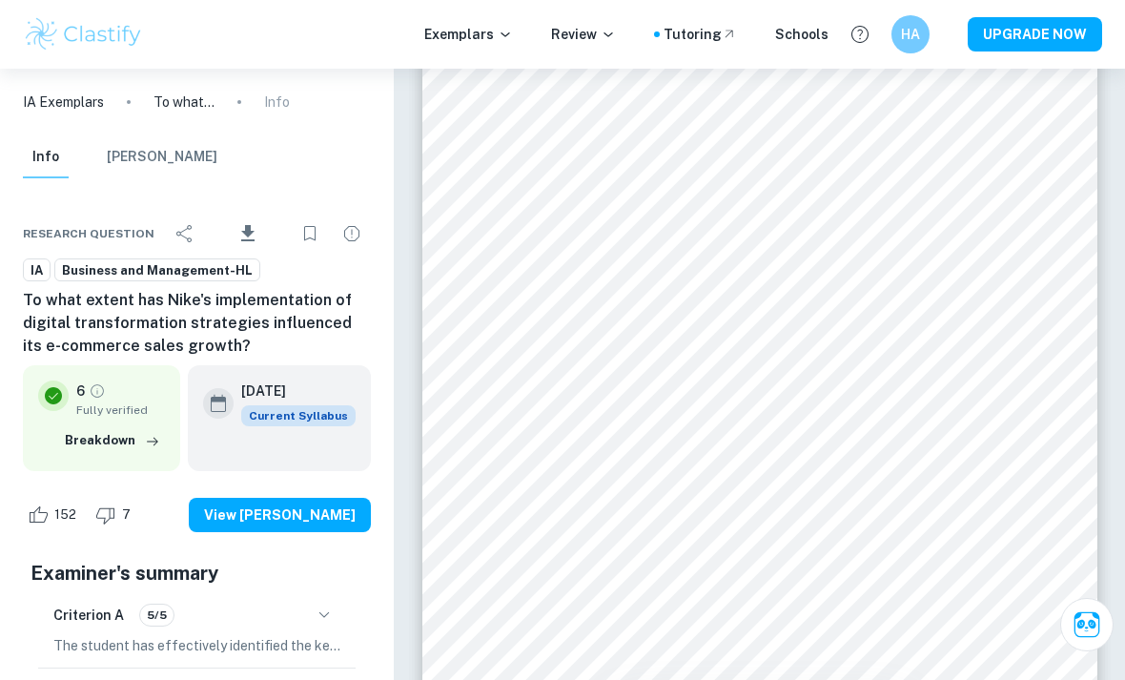
click at [352, 7] on div "Exemplars Review Tutoring Schools HA UPGRADE NOW" at bounding box center [562, 34] width 1125 height 69
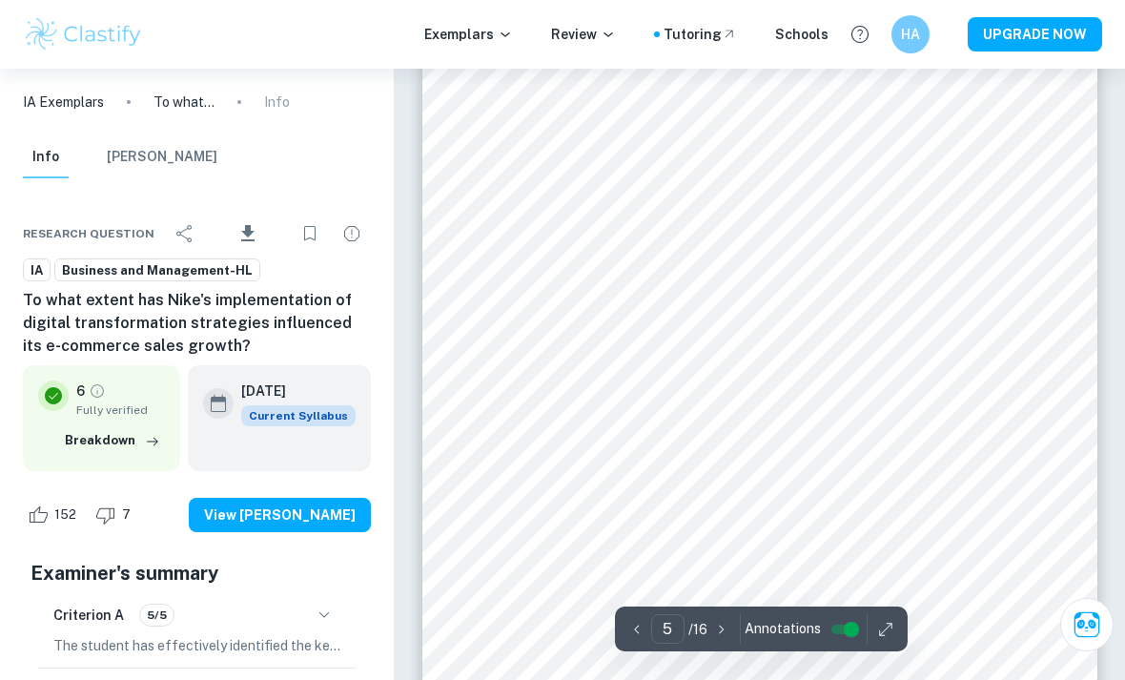
scroll to position [3907, 0]
